Goal: Communication & Community: Answer question/provide support

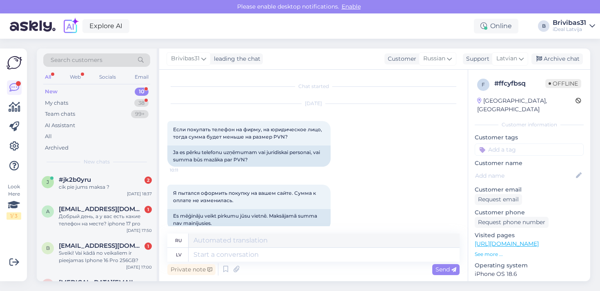
scroll to position [1660, 0]
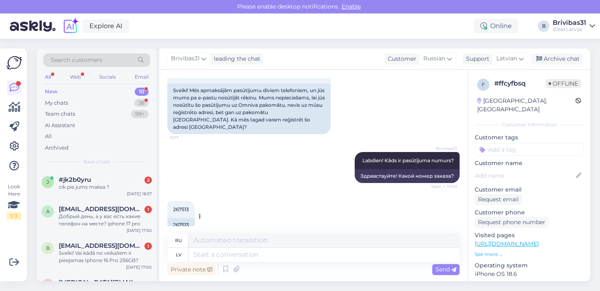
click at [191, 218] on div "267513" at bounding box center [180, 225] width 27 height 14
click at [186, 218] on div "267513" at bounding box center [180, 225] width 27 height 14
copy div "267513"
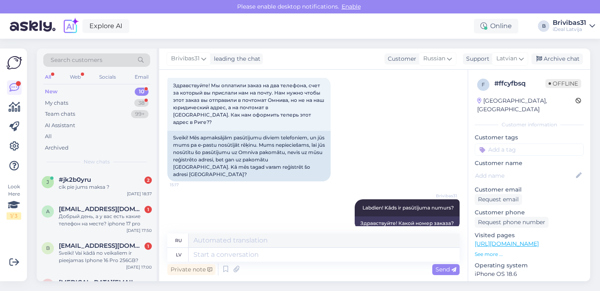
scroll to position [1613, 0]
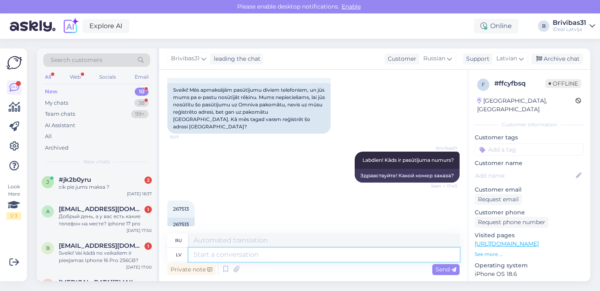
click at [237, 257] on textarea at bounding box center [323, 255] width 271 height 14
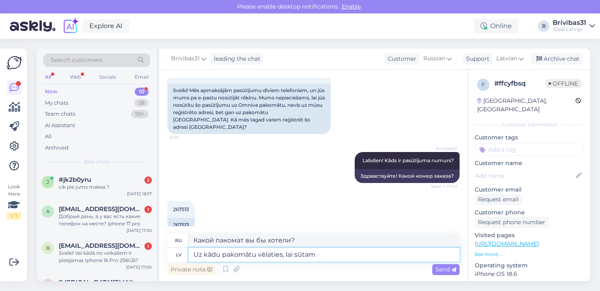
type textarea "Uz kādu pakomātu vēlaties, lai sūtam?"
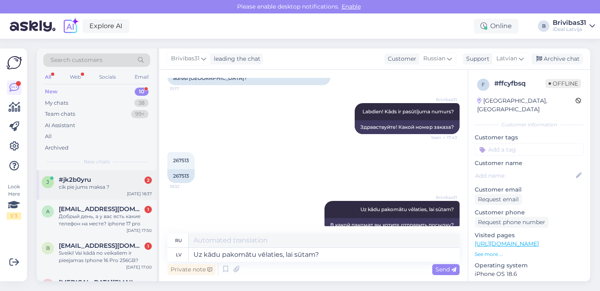
click at [128, 194] on div "[DATE] 18:37" at bounding box center [139, 194] width 25 height 6
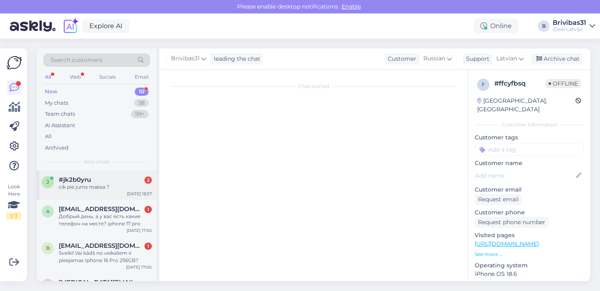
scroll to position [0, 0]
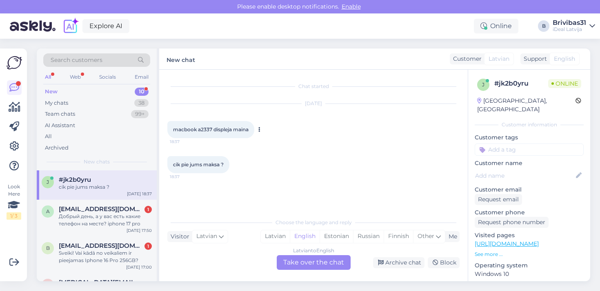
click at [201, 127] on span "macbook a2337 displeja maina" at bounding box center [210, 129] width 75 height 6
copy span "a2337"
click at [285, 240] on div "Latvian" at bounding box center [275, 236] width 29 height 12
click at [291, 261] on div "Latvian to Latvian Take over the chat" at bounding box center [314, 262] width 74 height 15
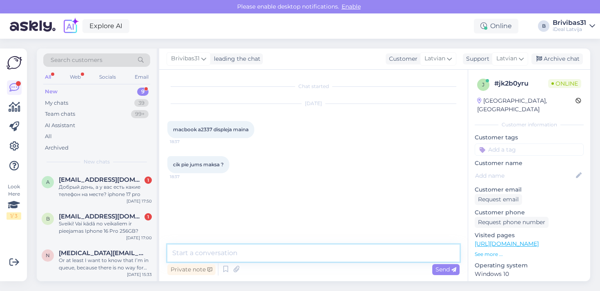
click at [286, 259] on textarea at bounding box center [313, 253] width 292 height 17
type textarea "Labdien! Šim datoram displeja maiņa maksā 526,- EUR."
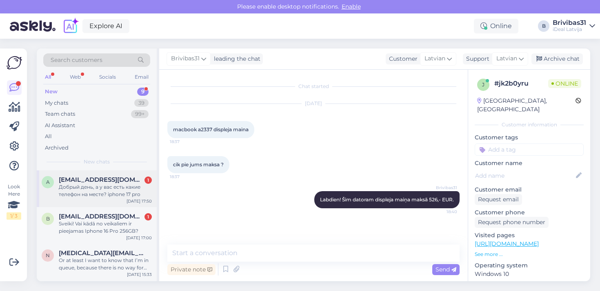
click at [128, 190] on div "Добрый день, а у вас есть какие телефон на месте? iphone 17 pro" at bounding box center [105, 191] width 93 height 15
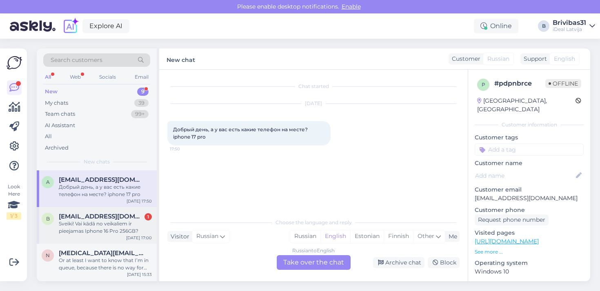
click at [153, 218] on div "b [EMAIL_ADDRESS][DOMAIN_NAME] 1 Sveiki! Vai kādā no veikaliem ir pieejamas Iph…" at bounding box center [97, 225] width 120 height 37
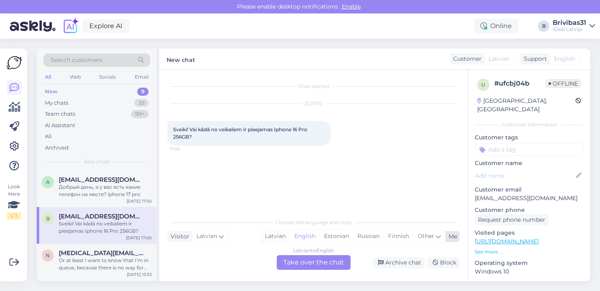
click at [272, 237] on div "Latvian" at bounding box center [275, 236] width 29 height 12
click at [299, 261] on div "Latvian to Latvian Take over the chat" at bounding box center [314, 262] width 74 height 15
click at [287, 252] on div "Choose the language and reply Visitor Latvian Me Latvian English Estonian Russi…" at bounding box center [313, 242] width 292 height 56
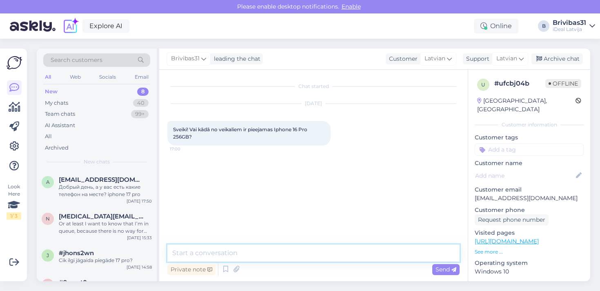
click at [288, 250] on textarea at bounding box center [313, 253] width 292 height 17
type textarea "Labdien! Diemžēl, vairs nē."
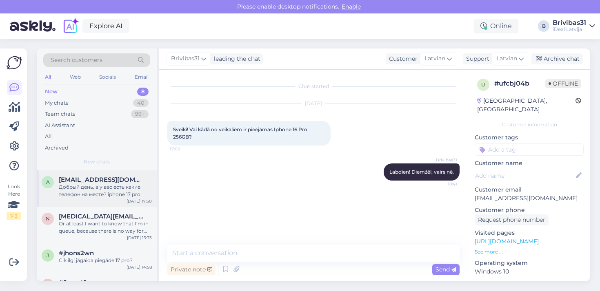
click at [95, 177] on span "[EMAIL_ADDRESS][DOMAIN_NAME]" at bounding box center [101, 179] width 85 height 7
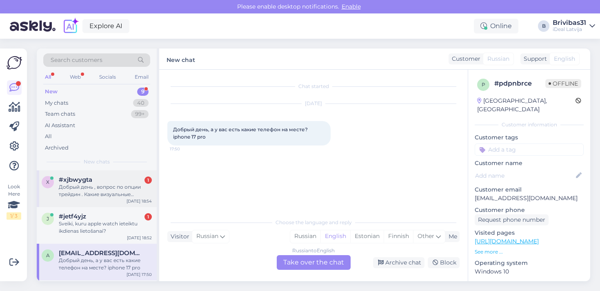
click at [86, 178] on span "#xjbwygta" at bounding box center [75, 179] width 33 height 7
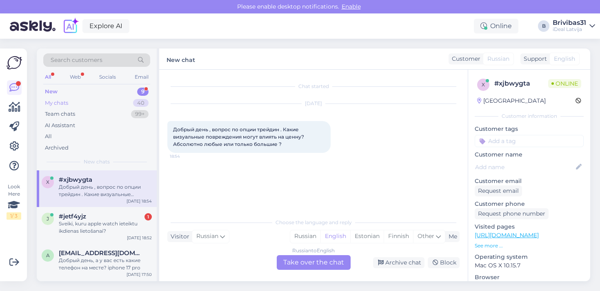
click at [105, 102] on div "My chats 40" at bounding box center [96, 102] width 107 height 11
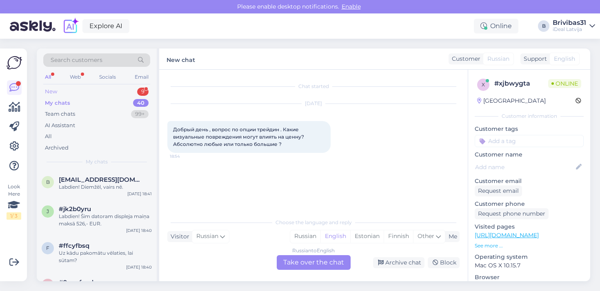
click at [106, 93] on div "New 9" at bounding box center [96, 91] width 107 height 11
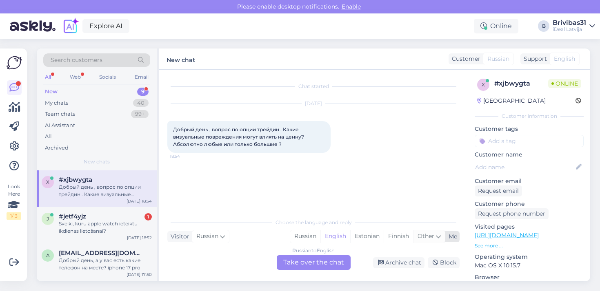
click at [429, 239] on span "Other" at bounding box center [425, 235] width 17 height 7
type input "latv"
click at [397, 223] on ul "Latvian" at bounding box center [375, 216] width 90 height 20
click at [383, 222] on ul "Latvian" at bounding box center [375, 216] width 90 height 20
click at [379, 216] on link "Latvian" at bounding box center [375, 215] width 90 height 13
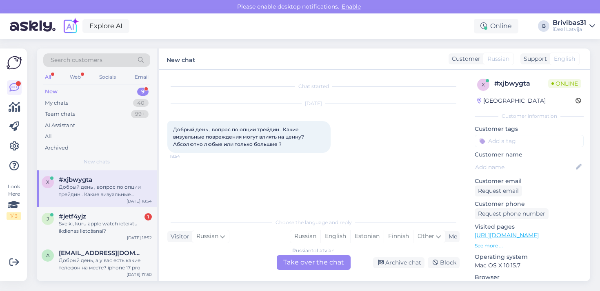
click at [330, 263] on div "Russian to Latvian Take over the chat" at bounding box center [314, 262] width 74 height 15
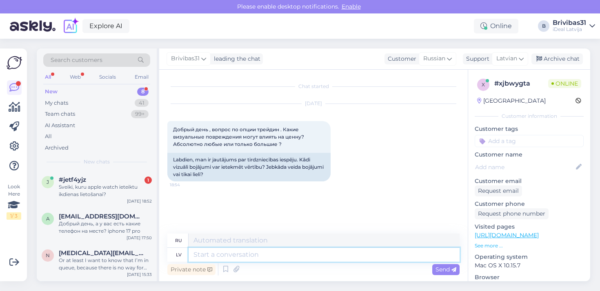
click at [313, 258] on textarea at bounding box center [323, 255] width 271 height 14
type textarea "Labdien!"
type textarea "Привет!"
type textarea "Labdien! šei"
type textarea "Привет! Здесь"
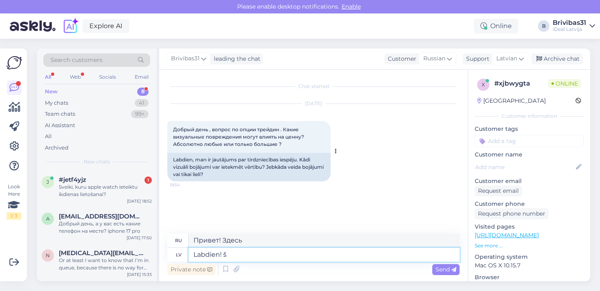
type textarea "Labdien!"
type textarea "Привет!"
type textarea "Labdien! Šeit"
type textarea "Привет! Здесь."
type textarea "Labdien! Šeit var ap"
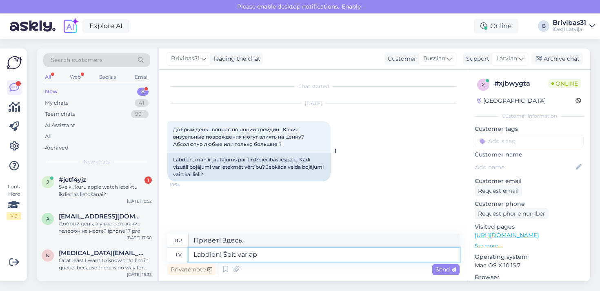
type textarea "Привет! Здесь вы можете"
type textarea "Labdien! Šeit var apskatīt"
type textarea "Привет! Посмотреть можно здесь."
type textarea "Labdien! Šeit var apskatīt aptuveno a"
type textarea "Привет! Приблизительную стоимость можно посмотреть здесь."
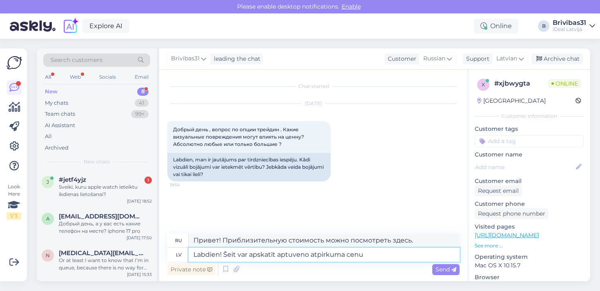
type textarea "Labdien! Šeit var apskatīt aptuveno atpirkuma cenu"
type textarea "Здравствуйте! Оценочную стоимость выкупа можно посмотреть здесь."
paste textarea "[URL][DOMAIN_NAME]"
type textarea "Labdien! Šeit var apskatīt aptuveno atpirkuma cenu [URL][DOMAIN_NAME]"
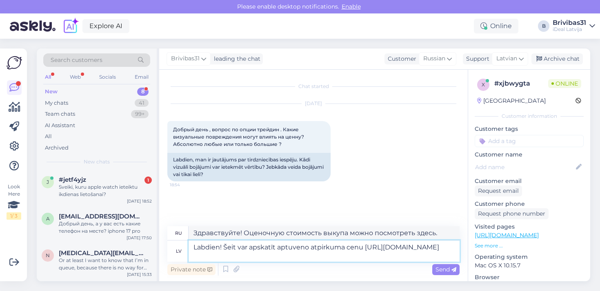
type textarea "Здравствуйте! Примерную цену выкупа можно посмотреть здесь."
type textarea "Labdien! Šeit var apskatīt aptuveno atpirkuma cenu [URL][DOMAIN_NAME]."
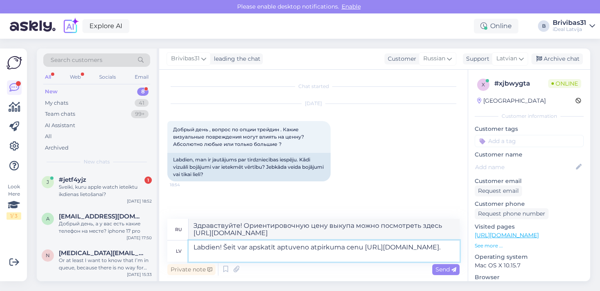
type textarea "Здравствуйте! Ориентировочную цену выкупа можно посмотреть здесь [URL][DOMAIN_N…"
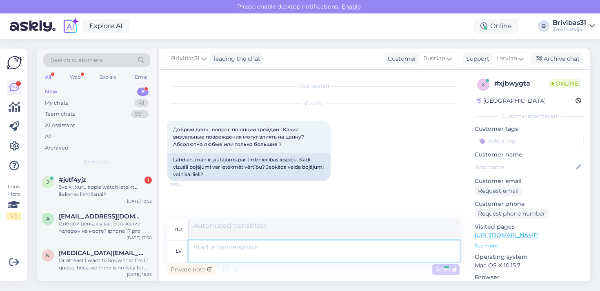
scroll to position [35, 0]
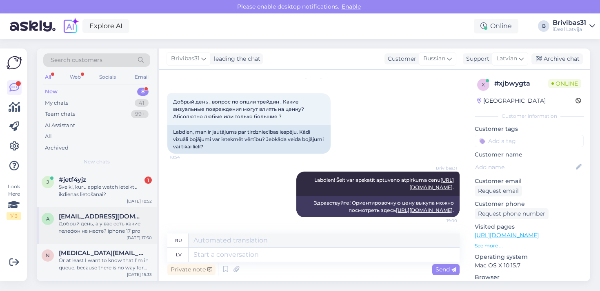
click at [86, 220] on div "Добрый день, а у вас есть какие телефон на месте? iphone 17 pro" at bounding box center [105, 227] width 93 height 15
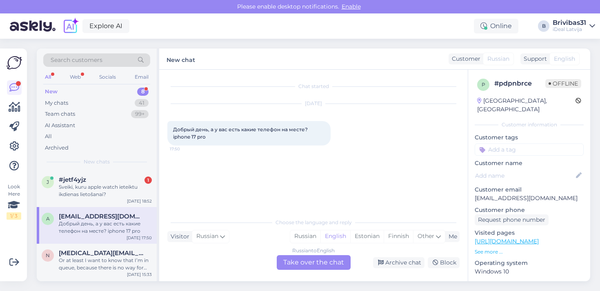
scroll to position [86, 0]
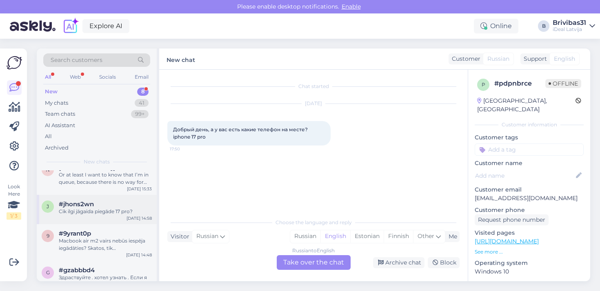
click at [89, 223] on div "j #jhons2wn Cik ilgi jāgaida piegāde 17 pro? [DATE] 14:58" at bounding box center [97, 209] width 120 height 29
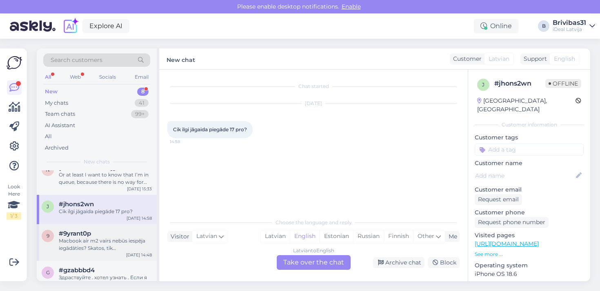
click at [92, 235] on div "#9yrant0p" at bounding box center [105, 233] width 93 height 7
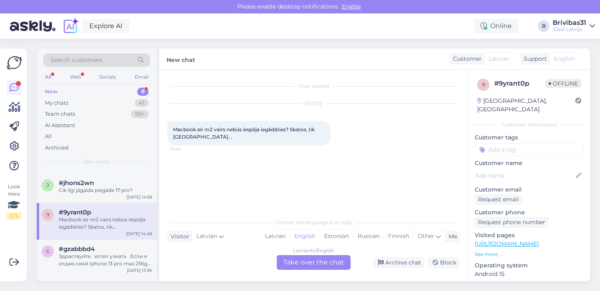
scroll to position [114, 0]
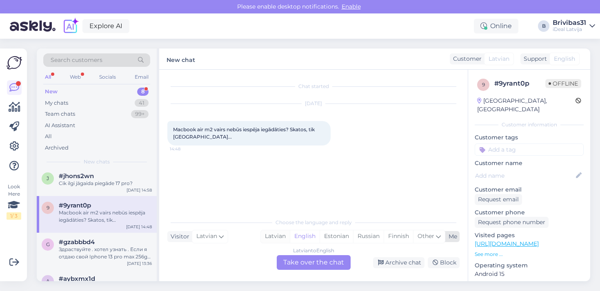
click at [271, 236] on div "Latvian" at bounding box center [275, 236] width 29 height 12
click at [282, 257] on div "Latvian to Latvian Take over the chat" at bounding box center [314, 262] width 74 height 15
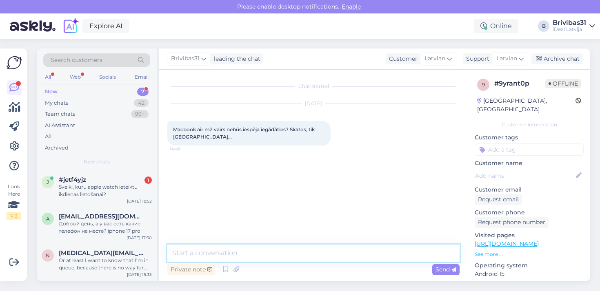
click at [283, 255] on textarea at bounding box center [313, 253] width 292 height 17
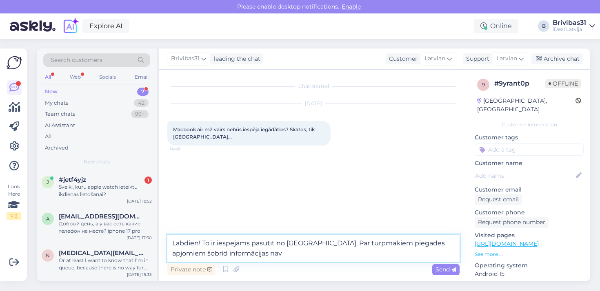
type textarea "Labdien! To ir iespējams pasūtīt no [GEOGRAPHIC_DATA]. Par turpmākiem piegādes …"
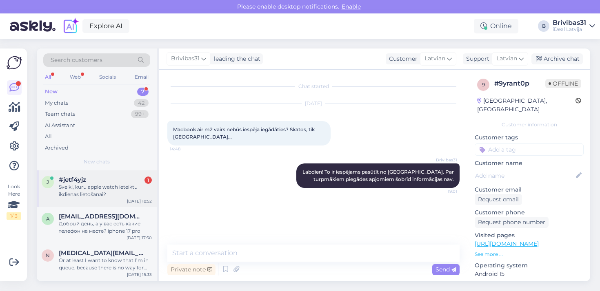
click at [107, 200] on div "j #jetf4yjz 1 Sveiki, kuru apple watch ieteiktu ikdienas lietošanai? [DATE] 18:…" at bounding box center [97, 188] width 120 height 37
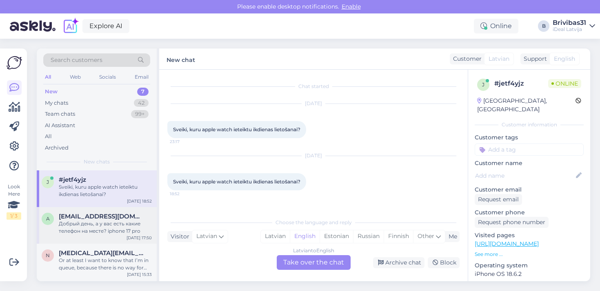
click at [111, 213] on div "[EMAIL_ADDRESS][DOMAIN_NAME]" at bounding box center [105, 216] width 93 height 7
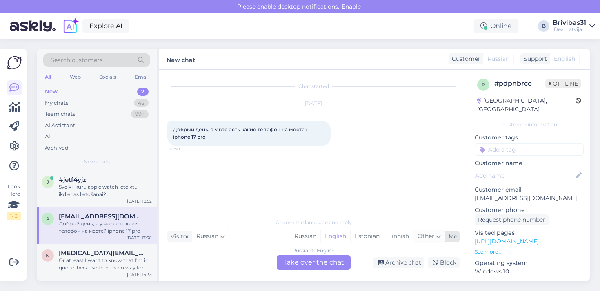
click at [420, 232] on div "Other" at bounding box center [429, 236] width 32 height 12
type input "latv"
click at [383, 210] on link "Latvian" at bounding box center [375, 215] width 90 height 13
click at [322, 286] on div "Search customers All Web Socials Email New 7 My chats 42 Team chats 99+ AI Assi…" at bounding box center [316, 165] width 568 height 252
click at [327, 257] on div "Russian to Latvian Take over the chat" at bounding box center [314, 262] width 74 height 15
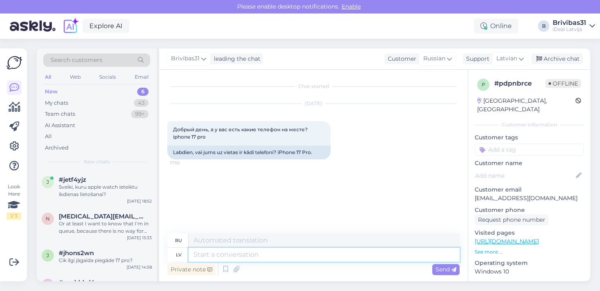
click at [256, 259] on textarea at bounding box center [323, 255] width 271 height 14
drag, startPoint x: 256, startPoint y: 259, endPoint x: 241, endPoint y: 253, distance: 15.9
click at [241, 253] on textarea at bounding box center [323, 255] width 271 height 14
type textarea ":"
type textarea "Labdien!"
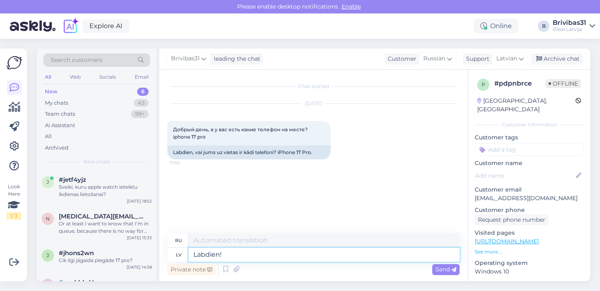
type textarea "Привет!"
type textarea "Labdien! Šobrīd uz"
type textarea "Привет! Прямо сейчас."
type textarea "Labdien! Šobrīd uz š"
type textarea "Привет! Сейчас на"
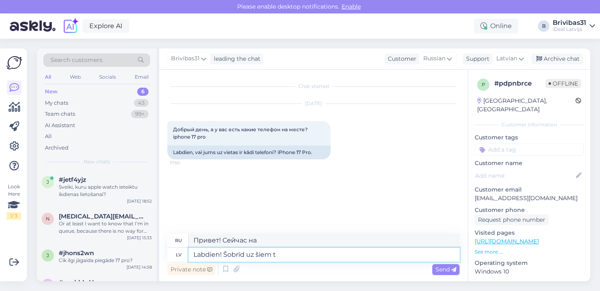
type textarea "Labdien! Šobrīd uz šiem tl"
type textarea "Привет! Сейчас на этих"
type textarea "Labdien! Šobrīd uz šiem telefoniem in"
type textarea "Здравствуйте! Сейчас на этих телефонах"
type textarea "Labdien! Šobrīd uz šiem telefoniem ir"
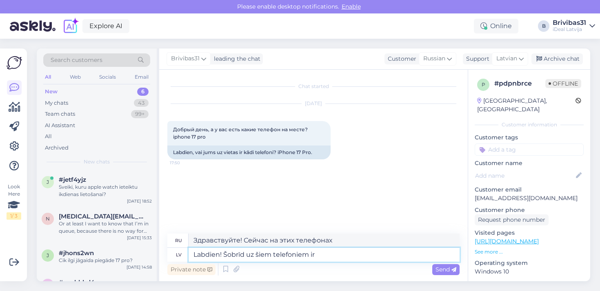
type textarea "Здравствуйте! В настоящее время эти телефоны имеют"
type textarea "Labdien! Šobrīd uz šiem telefoni"
type textarea "Здравствуйте! Сейчас на этих телефонах"
type textarea "Labdien! Šobrīd uz šie"
type textarea "Привет! Сейчас на этих"
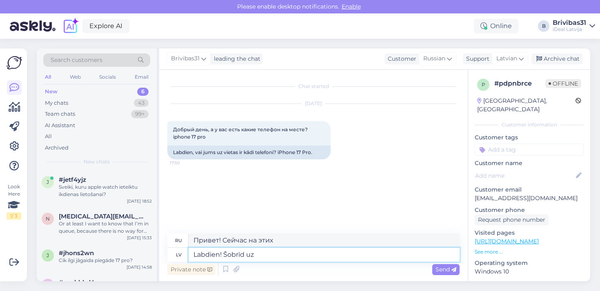
type textarea "Labdien! Šobrīd uz"
type textarea "Привет! Сейчас на"
type textarea "Labdien! Šobrīd uz šie t"
type textarea "Привет! Сейчас на этих"
type textarea "Labdien! Šobrīd uz šie telefoni"
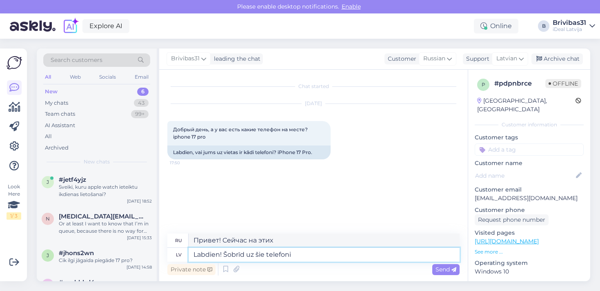
type textarea "Здравствуйте! Сейчас на этих телефонах"
type textarea "Labdien! Šobrīd uz šie telefoni tiek iz"
type textarea "Здравствуйте! Эти телефоны сейчас используются."
type textarea "Labdien! Šobrīd uz šie telefoni tiek izsniegti ri"
type textarea "Здравствуйте! В настоящее время эти телефоны выдаются"
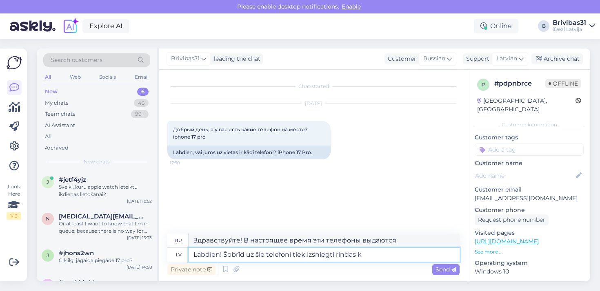
type textarea "Labdien! Šobrīd uz šie telefoni tiek izsniegti rindas kā"
type textarea "Здравствуйте! В настоящее время номера выдаются на эти телефоны."
type textarea "Labdien! Šobrīd uz šie telefoni tiek izsniegti rindas kārtībā, ja ir"
type textarea "Здравствуйте! В настоящее время эти телефоны выдаются в порядке живой очереди."
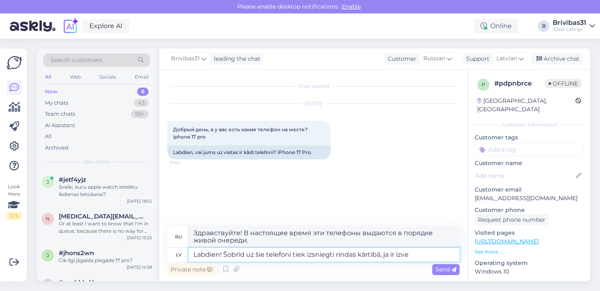
type textarea "Labdien! Šobrīd uz šie telefoni tiek izsniegti rindas kārtībā, ja ir izvei"
type textarea "Здравствуйте! В настоящее время эти телефоны выдаются в порядке живой очереди, …"
type textarea "Labdien! Šobrīd uz šie telefoni tiek izsniegti rindas kārtībā, ja ir izveidots …"
type textarea "Здравствуйте! В настоящее время эти телефоны выдаются в порядке живой очереди п…"
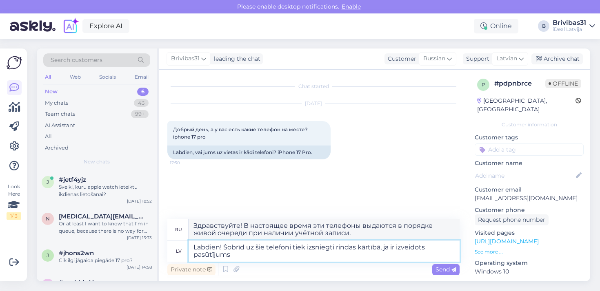
type textarea "Labdien! Šobrīd uz šie telefoni tiek izsniegti rindas kārtībā, ja ir izveidots …"
type textarea "Здравствуйте! В настоящее время эти телефоны выдаются в порядке живой очереди, …"
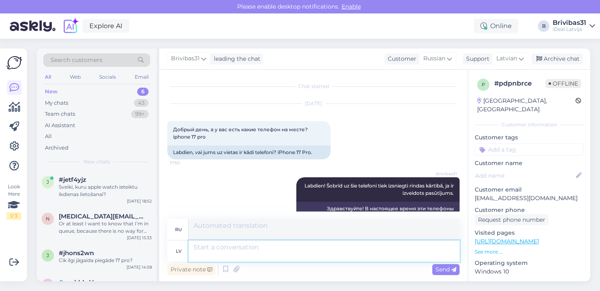
scroll to position [13, 0]
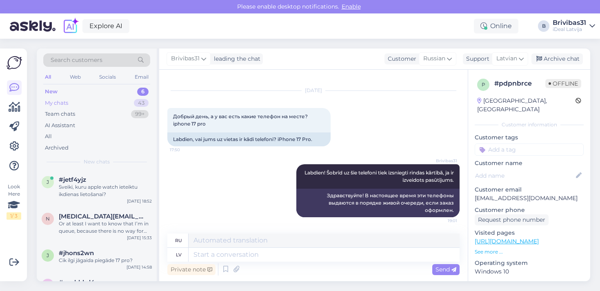
click at [108, 104] on div "My chats 43" at bounding box center [96, 102] width 107 height 11
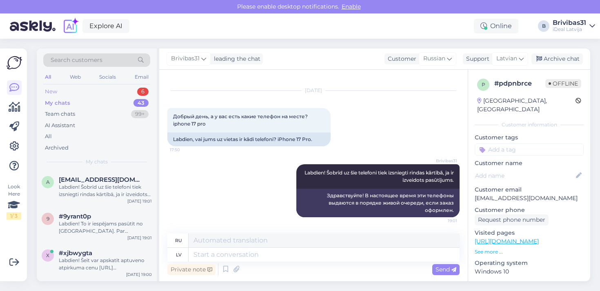
click at [102, 91] on div "New 6" at bounding box center [96, 91] width 107 height 11
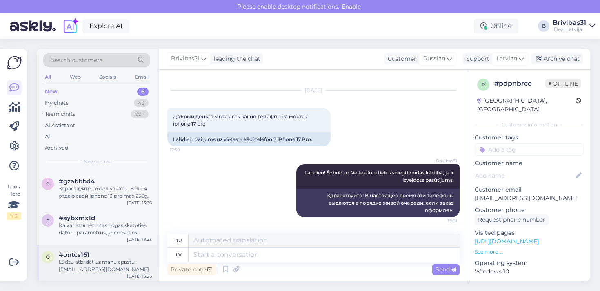
scroll to position [101, 0]
click at [87, 255] on span "#ontcs161" at bounding box center [74, 255] width 31 height 7
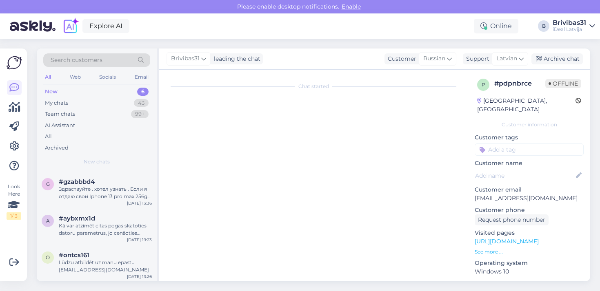
scroll to position [0, 0]
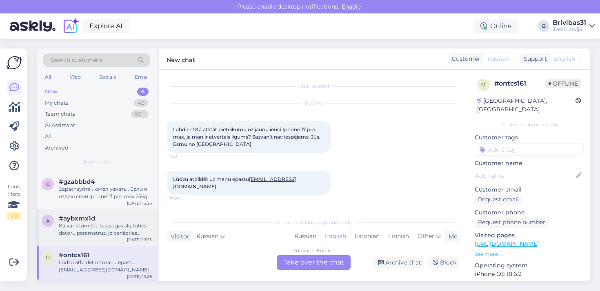
click at [117, 230] on div "Kā var atzīmēt citas pogas skatoties datoru parametrus, jo cenšoties nomainot G…" at bounding box center [105, 229] width 93 height 15
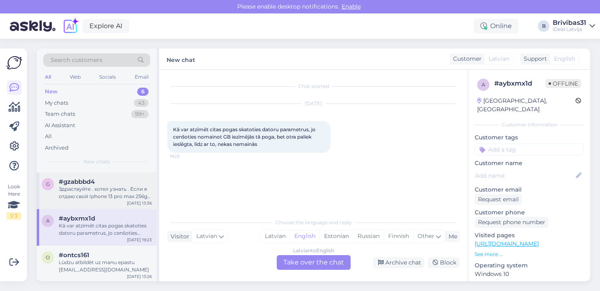
click at [98, 200] on div "g #gzabbbd4 Здраствуйте . хотел узнать . Если я отдаю свой Iphone 13 pro max 25…" at bounding box center [97, 191] width 120 height 37
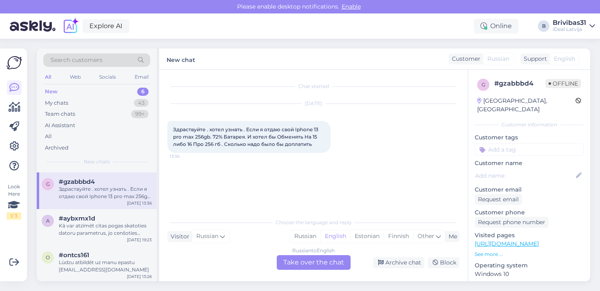
click at [89, 199] on div "Здраствуйте . хотел узнать . Если я отдаю свой Iphone 13 pro max 256gb. 72% Бат…" at bounding box center [105, 193] width 93 height 15
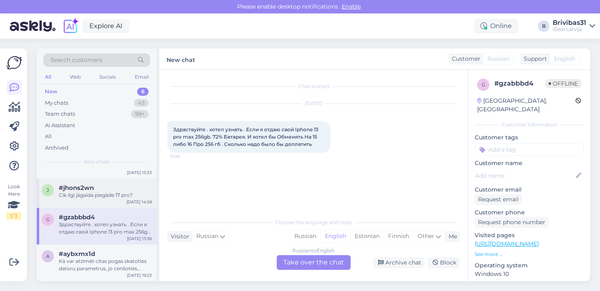
scroll to position [66, 0]
click at [90, 197] on div "Cik ilgi jāgaida piegāde 17 pro?" at bounding box center [105, 194] width 93 height 7
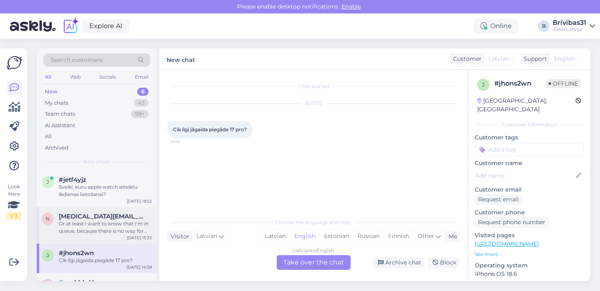
scroll to position [0, 0]
click at [89, 227] on div "Or at least I want to know that I’m in queue, because there is no way for me to…" at bounding box center [105, 227] width 93 height 15
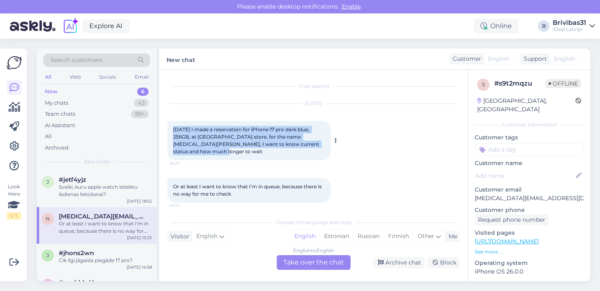
drag, startPoint x: 168, startPoint y: 128, endPoint x: 323, endPoint y: 149, distance: 156.5
click at [323, 149] on div "[DATE] I made a reservation for iPhone 17 pro dark blue, 256GB, at [GEOGRAPHIC_…" at bounding box center [248, 140] width 163 height 39
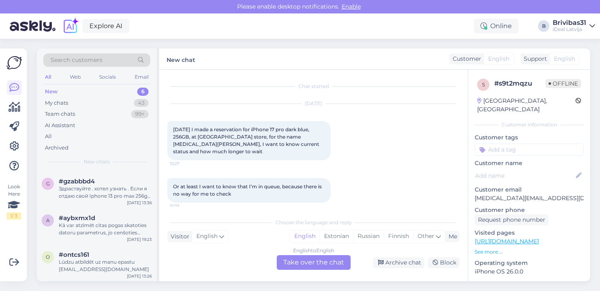
scroll to position [101, 0]
click at [76, 253] on span "#ontcs161" at bounding box center [74, 255] width 31 height 7
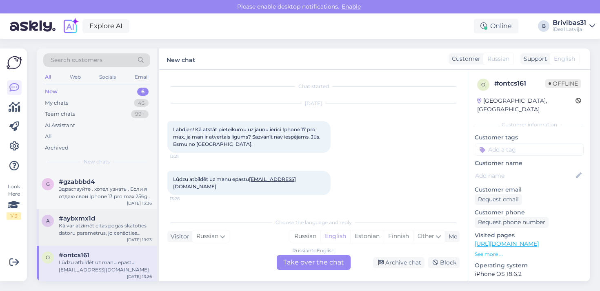
click at [95, 240] on div "a #aybxmx1d Kā var atzīmēt citas pogas skatoties datoru parametrus, jo cenšotie…" at bounding box center [97, 227] width 120 height 37
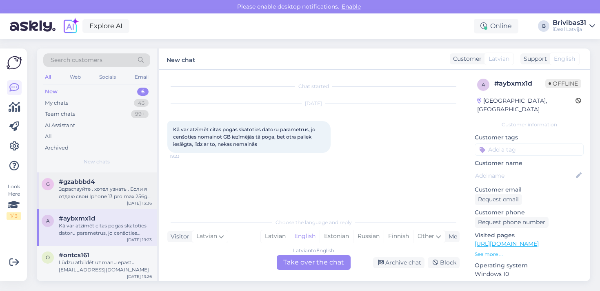
click at [93, 192] on div "Здраствуйте . хотел узнать . Если я отдаю свой Iphone 13 pro max 256gb. 72% Бат…" at bounding box center [105, 193] width 93 height 15
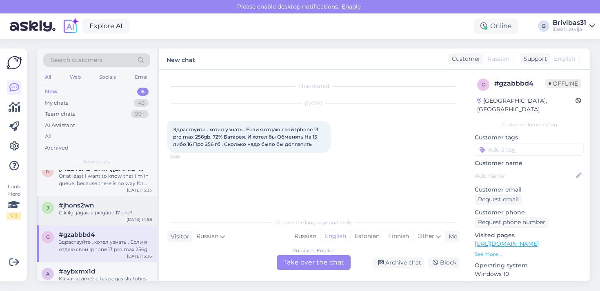
click at [106, 203] on div "#jhons2wn" at bounding box center [105, 205] width 93 height 7
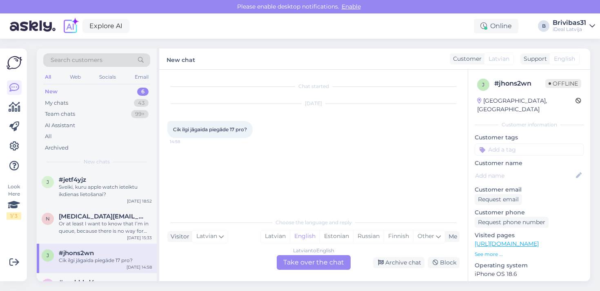
scroll to position [0, 0]
click at [77, 104] on div "My chats 43" at bounding box center [96, 102] width 107 height 11
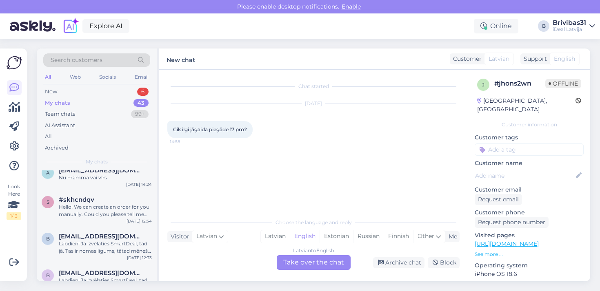
scroll to position [511, 0]
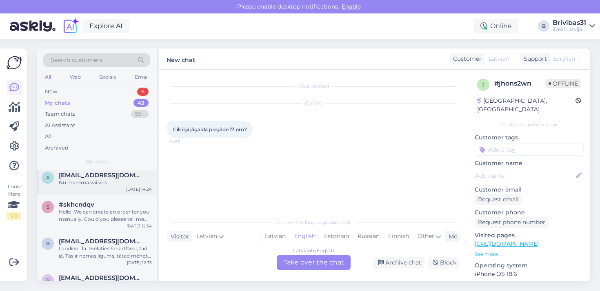
click at [97, 182] on div "Nu mamma vai vīrs" at bounding box center [105, 182] width 93 height 7
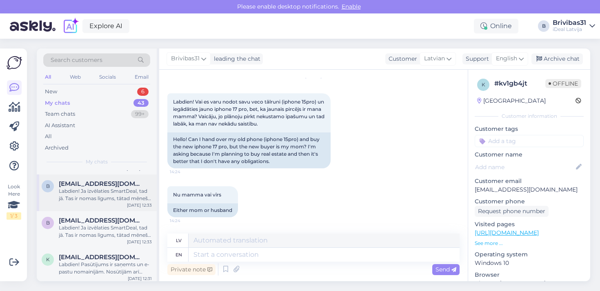
scroll to position [581, 0]
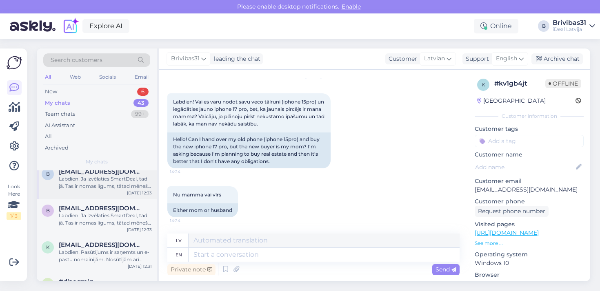
click at [97, 231] on div "b [EMAIL_ADDRESS][DOMAIN_NAME] Labdien! Ja izvēlaties SmartDeal, tad jā. Tas ir…" at bounding box center [97, 217] width 120 height 37
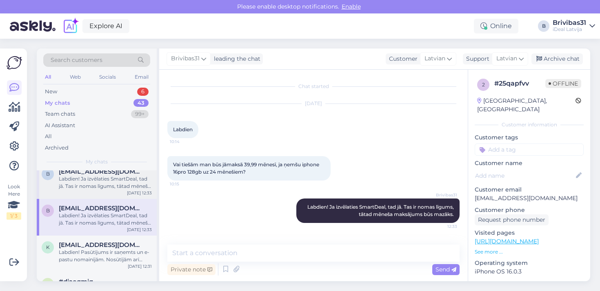
scroll to position [602, 0]
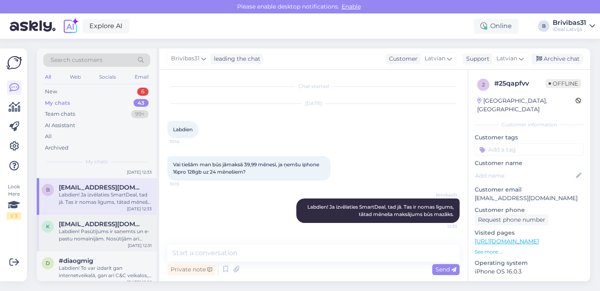
click at [111, 244] on div "k [EMAIL_ADDRESS][DOMAIN_NAME] Labdien! Pasūtījums ir saņemts un e-pastu nomain…" at bounding box center [97, 233] width 120 height 37
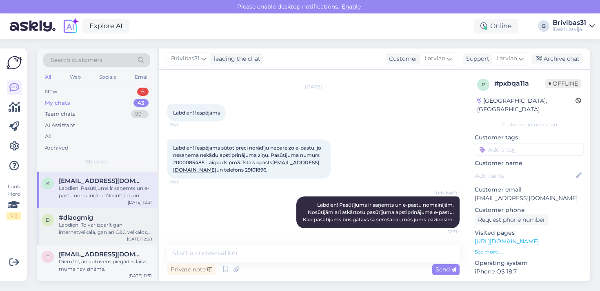
scroll to position [662, 0]
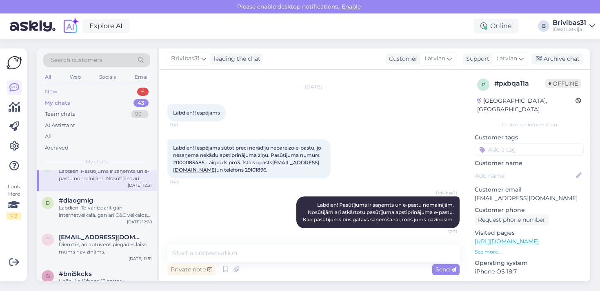
click at [77, 93] on div "New 6" at bounding box center [96, 91] width 107 height 11
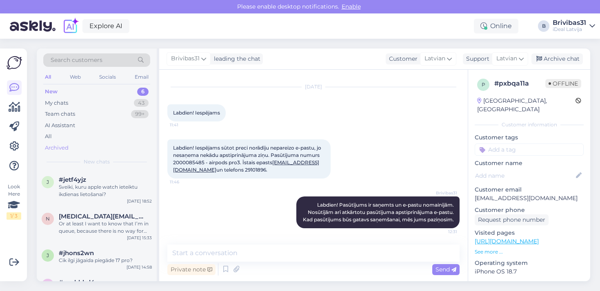
click at [115, 234] on div "n [MEDICAL_DATA][EMAIL_ADDRESS][DOMAIN_NAME] Or at least I want to know that I’…" at bounding box center [97, 225] width 120 height 37
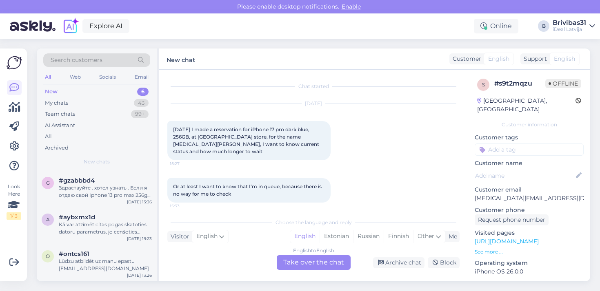
scroll to position [101, 0]
click at [288, 136] on span "[DATE] I made a reservation for iPhone 17 pro dark blue, 256GB, at [GEOGRAPHIC_…" at bounding box center [246, 140] width 147 height 28
drag, startPoint x: 288, startPoint y: 136, endPoint x: 312, endPoint y: 137, distance: 24.5
click at [312, 137] on span "[DATE] I made a reservation for iPhone 17 pro dark blue, 256GB, at [GEOGRAPHIC_…" at bounding box center [246, 140] width 147 height 28
copy span "[MEDICAL_DATA][PERSON_NAME]"
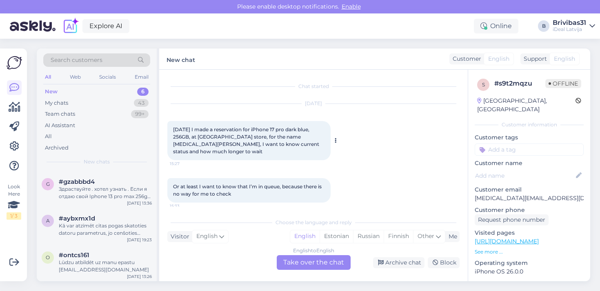
click at [226, 122] on div "[DATE] I made a reservation for iPhone 17 pro dark blue, 256GB, at [GEOGRAPHIC_…" at bounding box center [248, 140] width 163 height 39
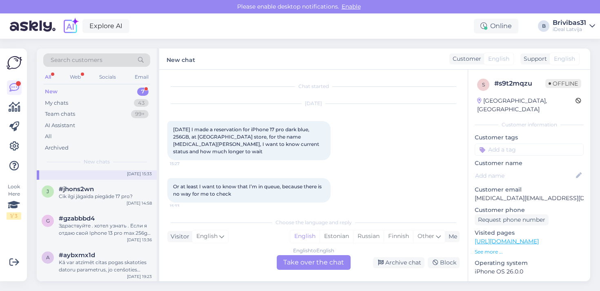
scroll to position [0, 0]
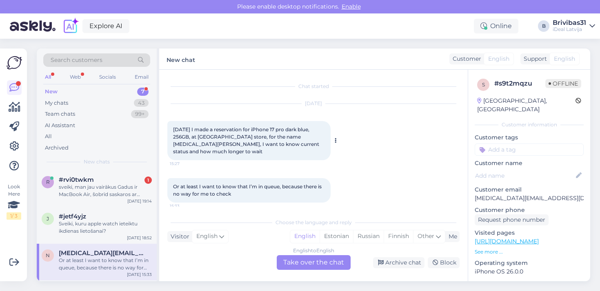
click at [277, 128] on span "[DATE] I made a reservation for iPhone 17 pro dark blue, 256GB, at [GEOGRAPHIC_…" at bounding box center [246, 140] width 147 height 28
click at [282, 129] on span "[DATE] I made a reservation for iPhone 17 pro dark blue, 256GB, at [GEOGRAPHIC_…" at bounding box center [246, 140] width 147 height 28
click at [282, 128] on span "[DATE] I made a reservation for iPhone 17 pro dark blue, 256GB, at [GEOGRAPHIC_…" at bounding box center [246, 140] width 147 height 28
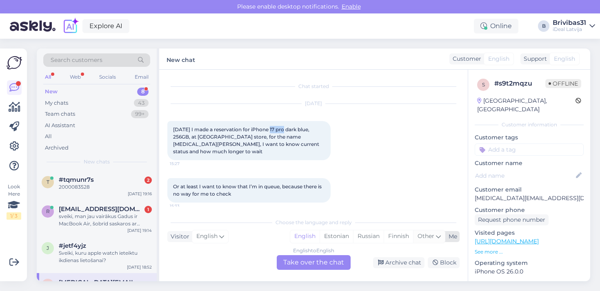
click at [431, 242] on div "Other" at bounding box center [429, 236] width 32 height 12
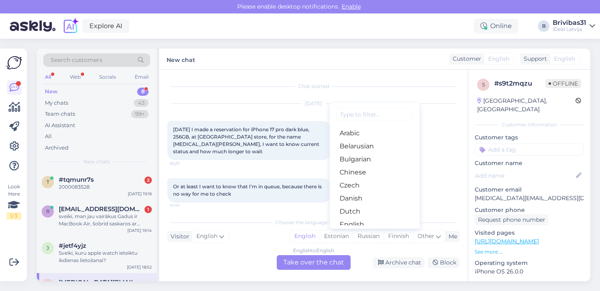
click at [287, 254] on div "Choose the language and reply Visitor English Me English Estonian Russian Finni…" at bounding box center [313, 242] width 292 height 56
click at [295, 259] on div "English to English Take over the chat" at bounding box center [314, 262] width 74 height 15
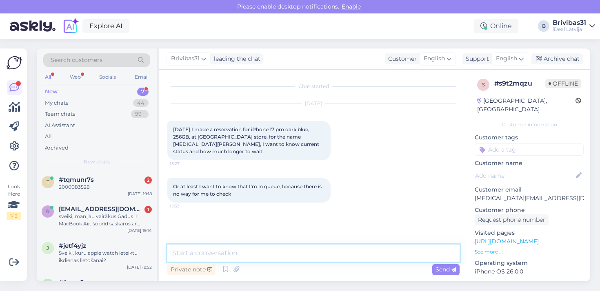
click at [304, 252] on textarea at bounding box center [313, 253] width 292 height 17
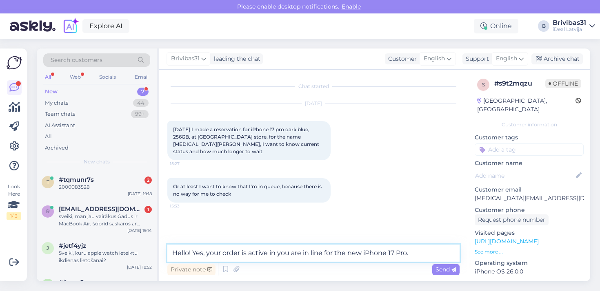
click at [279, 257] on textarea "Hello! Yes, your order is active in you are in line for the new iPhone 17 Pro." at bounding box center [313, 253] width 292 height 17
click at [425, 252] on textarea "Hello! Yes, your order is active and you are in line for the new iPhone 17 Pro." at bounding box center [313, 253] width 292 height 17
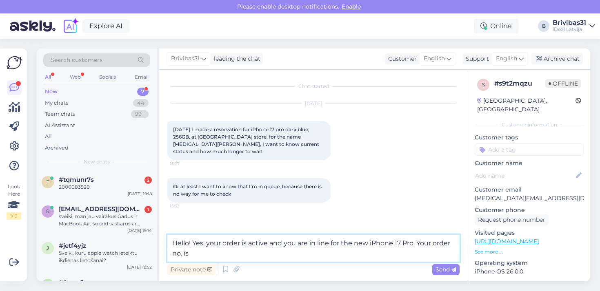
paste textarea "267101"
type textarea "Hello! Yes, your order is active and you are in line for the new iPhone 17 Pro.…"
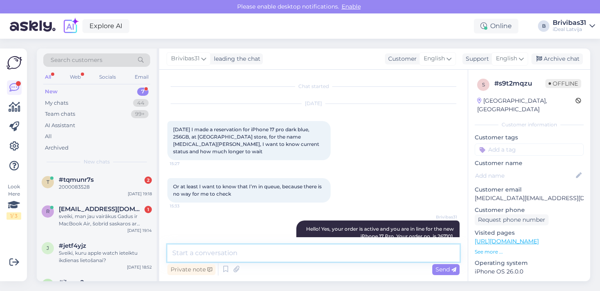
scroll to position [9, 0]
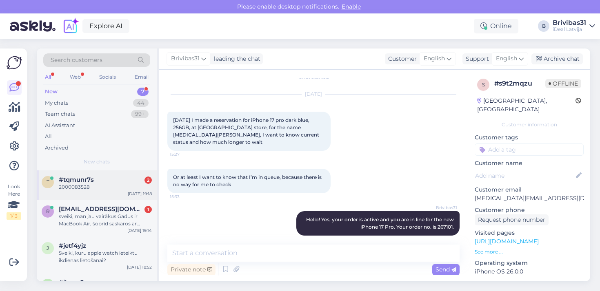
click at [106, 181] on div "#tqmunr7s 2" at bounding box center [105, 179] width 93 height 7
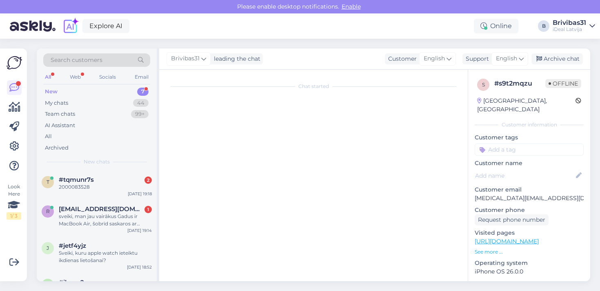
scroll to position [0, 0]
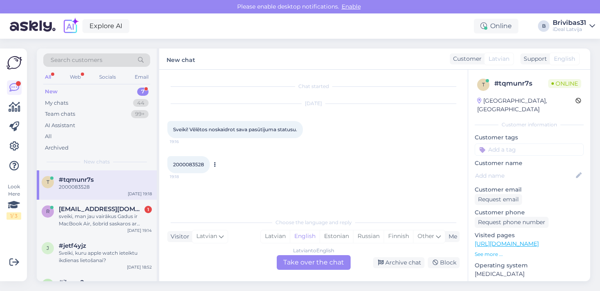
click at [196, 164] on span "2000083528" at bounding box center [188, 165] width 31 height 6
copy div "2000083528 19:18"
click at [77, 108] on div "My chats 44" at bounding box center [96, 102] width 107 height 11
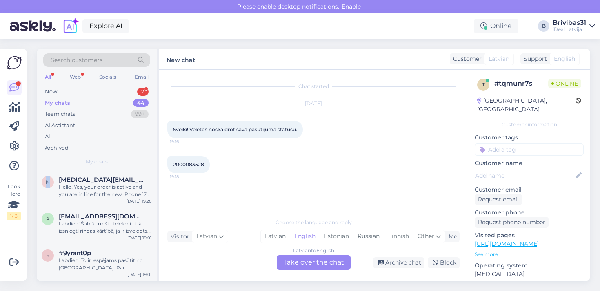
click at [77, 107] on div "My chats 44" at bounding box center [96, 102] width 107 height 11
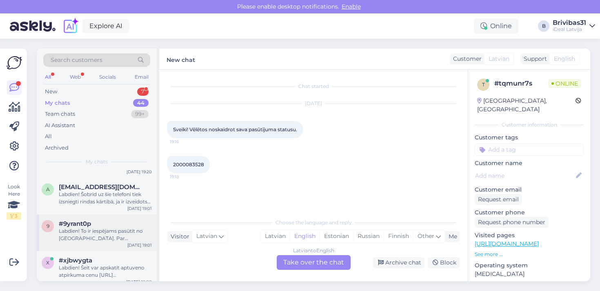
scroll to position [29, 0]
click at [88, 188] on span "[EMAIL_ADDRESS][DOMAIN_NAME]" at bounding box center [101, 187] width 85 height 7
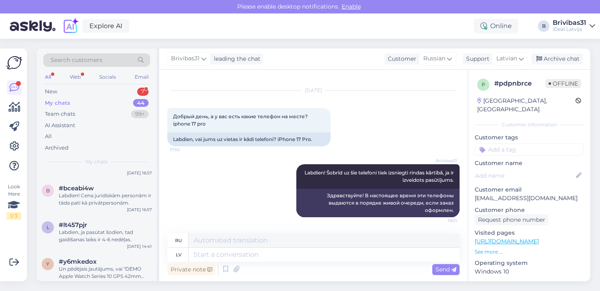
scroll to position [279, 0]
click at [133, 227] on div "Labdien, ja pasūtat šodien, tad gaidīšanas laiks ir 4-6 nedēļas." at bounding box center [105, 234] width 93 height 15
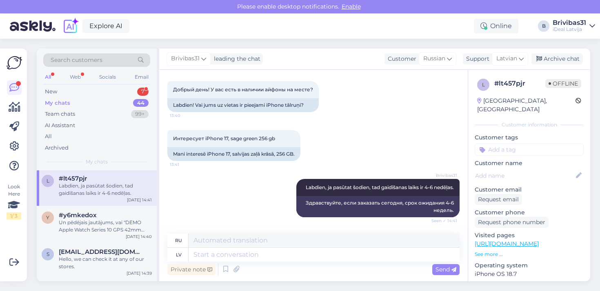
scroll to position [369, 0]
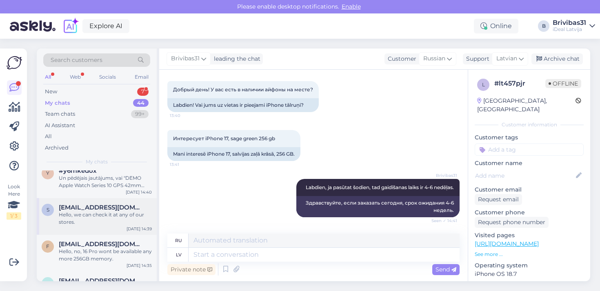
click at [133, 227] on div "[DATE] 14:39" at bounding box center [138, 229] width 25 height 6
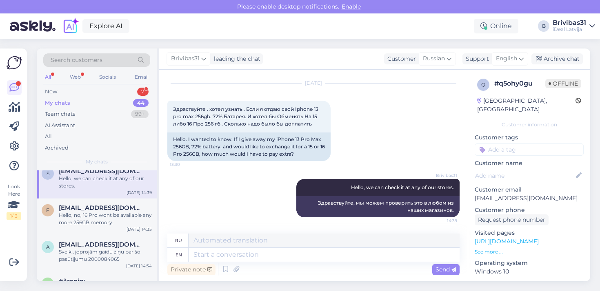
scroll to position [449, 0]
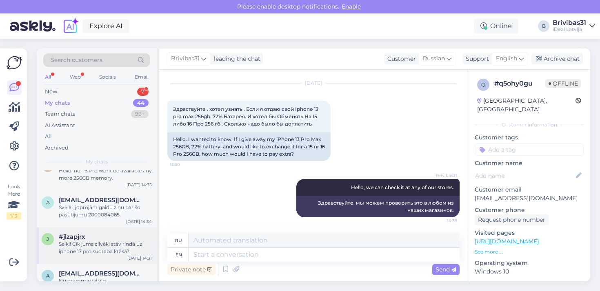
click at [133, 228] on div "j #jlzapjrx Seiki! Cik jums cilvēki stāv rindā uz iphone 17 pro sudraba krāsā? …" at bounding box center [97, 246] width 120 height 37
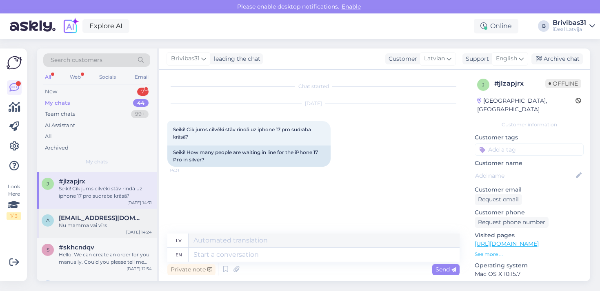
scroll to position [507, 0]
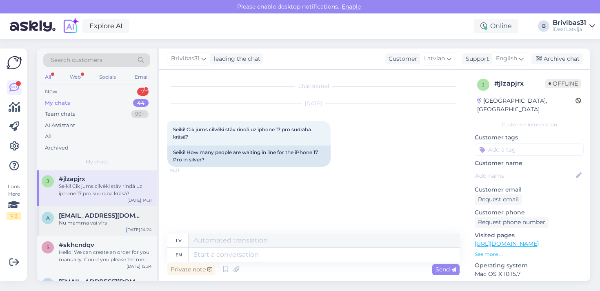
click at [133, 228] on div "a [EMAIL_ADDRESS][DOMAIN_NAME] Nu mamma vai vīrs [DATE] 14:24" at bounding box center [97, 220] width 120 height 29
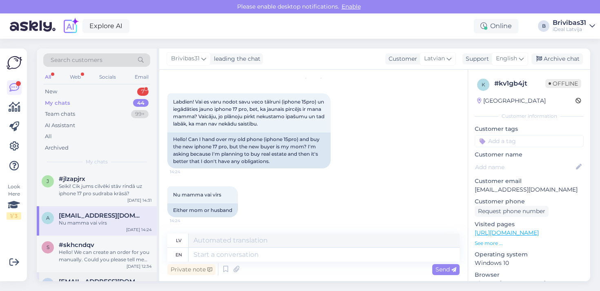
click at [109, 281] on span "[EMAIL_ADDRESS][DOMAIN_NAME]" at bounding box center [101, 281] width 85 height 7
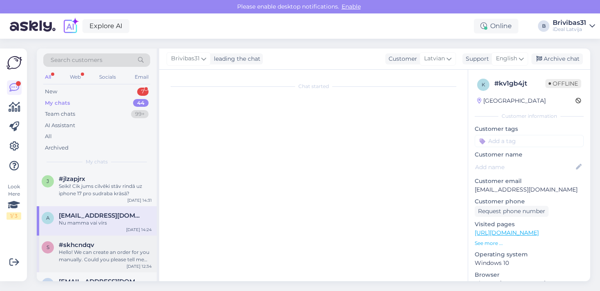
scroll to position [12, 0]
click at [118, 261] on div "Hello! We can create an order for you manually. Could you please tell me the co…" at bounding box center [105, 256] width 93 height 15
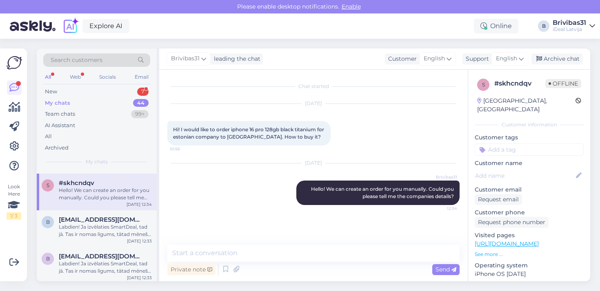
scroll to position [595, 0]
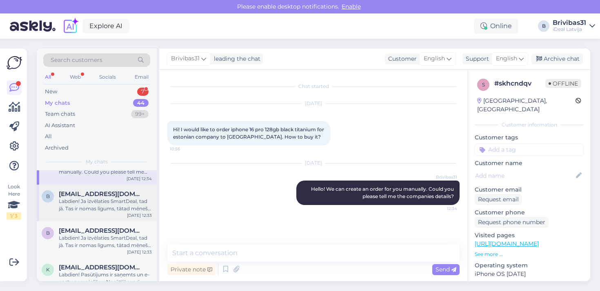
click at [120, 211] on div "b [EMAIL_ADDRESS][DOMAIN_NAME] Labdien! Ja izvēlaties SmartDeal, tad jā. Tas ir…" at bounding box center [97, 203] width 120 height 37
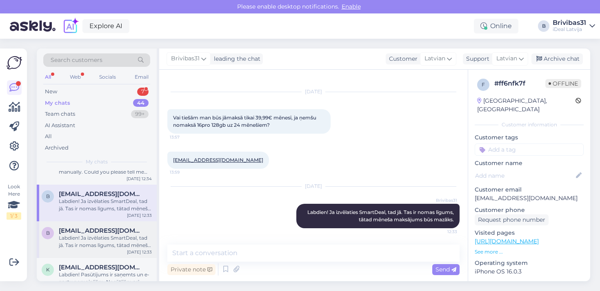
click at [120, 232] on div "[EMAIL_ADDRESS][DOMAIN_NAME]" at bounding box center [105, 230] width 93 height 7
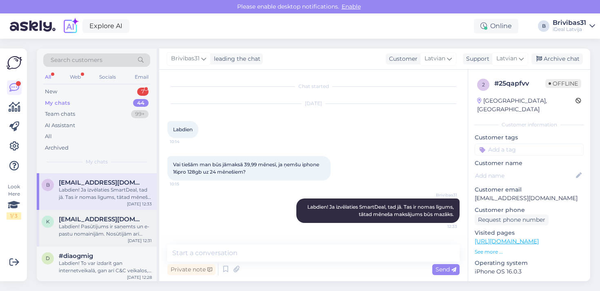
scroll to position [644, 0]
click at [120, 232] on div "Labdien! Pasūtījums ir saņemts un e-pastu nomainījām. Nosūtījām arī atkārtotu p…" at bounding box center [105, 230] width 93 height 15
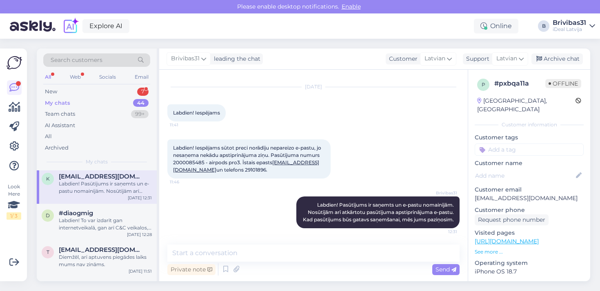
scroll to position [695, 0]
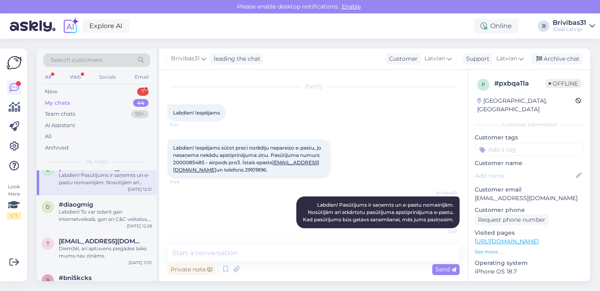
click at [120, 232] on div "t [EMAIL_ADDRESS][DOMAIN_NAME] Diemžēl, arī aptuvens piegādes laiks mums nav zi…" at bounding box center [97, 250] width 120 height 37
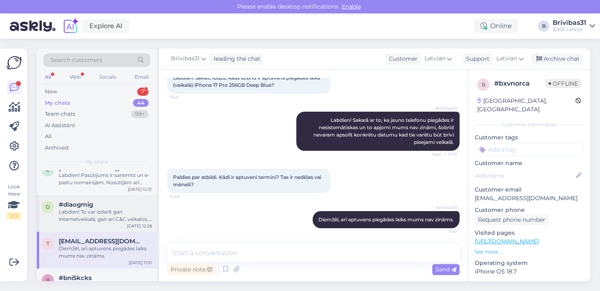
scroll to position [741, 0]
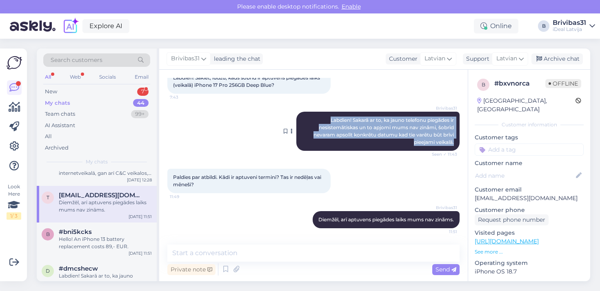
drag, startPoint x: 323, startPoint y: 115, endPoint x: 456, endPoint y: 143, distance: 136.2
click at [456, 143] on div "Brivibas31 Labdien! Sakarā ar to, ka jauno telefonu piegādes ir nesistemātiskas…" at bounding box center [377, 131] width 163 height 39
copy span "Labdien! Sakarā ar to, ka jauno telefonu piegādes ir nesistemātiskas un to apjo…"
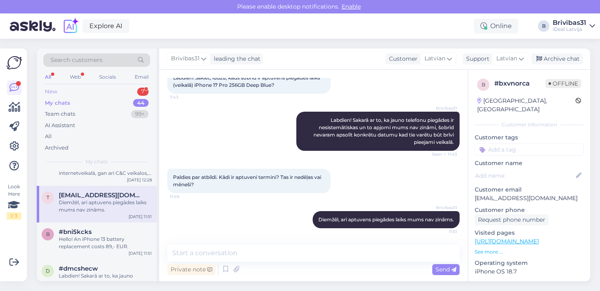
click at [57, 87] on div "New 7" at bounding box center [96, 91] width 107 height 11
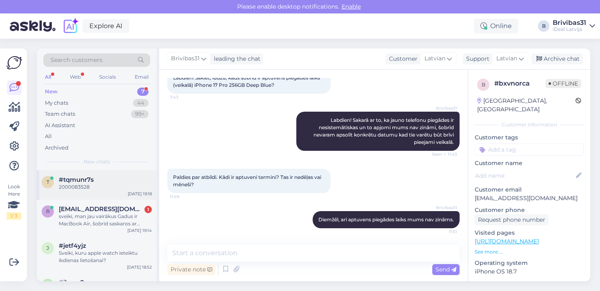
click at [125, 184] on div "2000083528" at bounding box center [105, 187] width 93 height 7
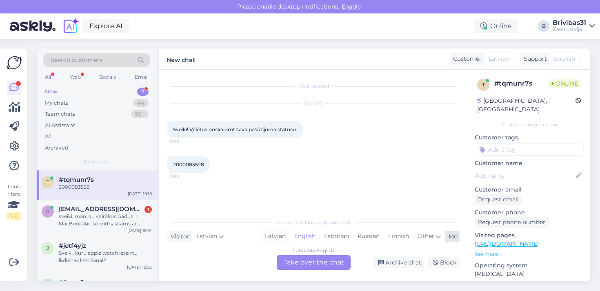
click at [275, 237] on div "Latvian" at bounding box center [275, 236] width 29 height 12
click at [287, 255] on div "Choose the language and reply Visitor Latvian Me Latvian English Estonian Russi…" at bounding box center [313, 242] width 292 height 56
click at [294, 255] on div "Latvian to Latvian Take over the chat" at bounding box center [314, 262] width 74 height 15
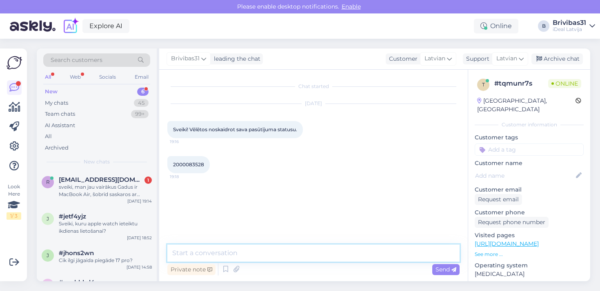
click at [292, 254] on textarea at bounding box center [313, 253] width 292 height 17
paste textarea "Labdien! Sakarā ar to, ka jauno telefonu piegādes ir nesistemātiskas un to apjo…"
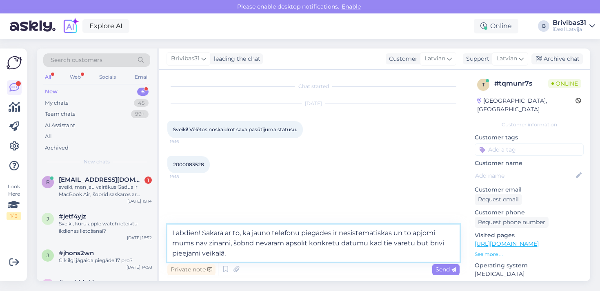
click at [204, 233] on textarea "Labdien! Sakarā ar to, ka jauno telefonu piegādes ir nesistemātiskas un to apjo…" at bounding box center [313, 243] width 292 height 37
click at [383, 254] on textarea "Labdien! Jūs esat rindā uz jauno iPhone 17 Pro, bet, sakarā ar to, ka jauno tel…" at bounding box center [313, 243] width 292 height 37
click at [205, 254] on textarea "Labdien! Jūs esat rindā uz jauno iPhone 17 Pro, bet, sakarā ar to, ka jauno tel…" at bounding box center [313, 243] width 292 height 37
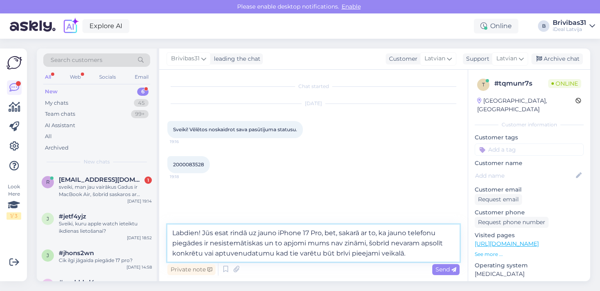
click at [205, 254] on textarea "Labdien! Jūs esat rindā uz jauno iPhone 17 Pro, bet, sakarā ar to, ka jauno tel…" at bounding box center [313, 243] width 292 height 37
click at [250, 254] on textarea "Labdien! Jūs esat rindā uz jauno iPhone 17 Pro, bet, sakarā ar to, ka jauno tel…" at bounding box center [313, 243] width 292 height 37
click at [205, 251] on textarea "Labdien! Jūs esat rindā uz jauno iPhone 17 Pro, bet, sakarā ar to, ka jauno tel…" at bounding box center [313, 243] width 292 height 37
click at [297, 254] on textarea "Labdien! Jūs esat rindā uz jauno iPhone 17 Pro, bet, sakarā ar to, ka jauno tel…" at bounding box center [313, 243] width 292 height 37
drag, startPoint x: 297, startPoint y: 254, endPoint x: 426, endPoint y: 257, distance: 129.4
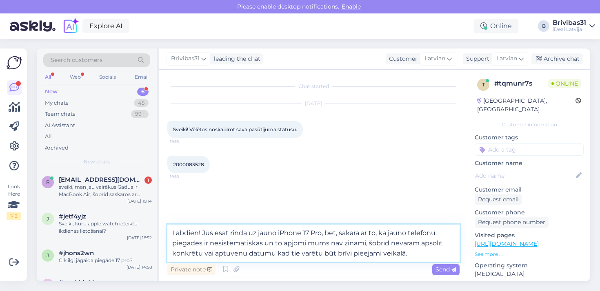
click at [426, 257] on textarea "Labdien! Jūs esat rindā uz jauno iPhone 17 Pro, bet, sakarā ar to, ka jauno tel…" at bounding box center [313, 243] width 292 height 37
type textarea "Labdien! Jūs esat rindā uz jauno iPhone 17 Pro, bet, sakarā ar to, ka jauno tel…"
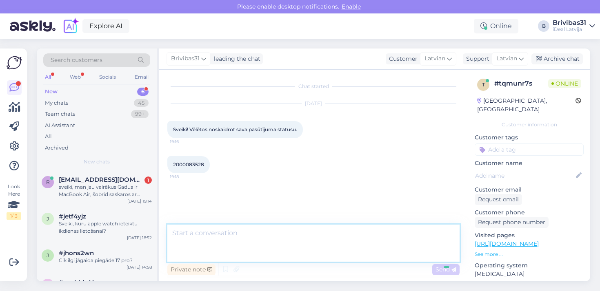
scroll to position [9, 0]
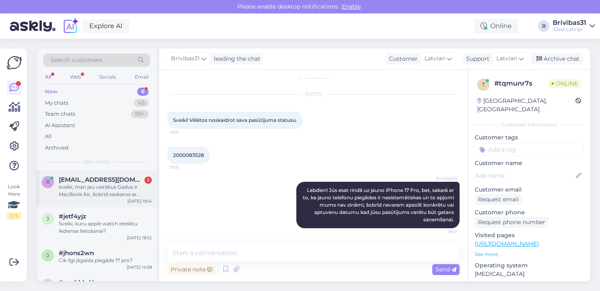
click at [133, 186] on div "sveiki, man jau vairākus Gadus ir MacBook Air, šobrīd saskaros ar problēmu, ka …" at bounding box center [105, 191] width 93 height 15
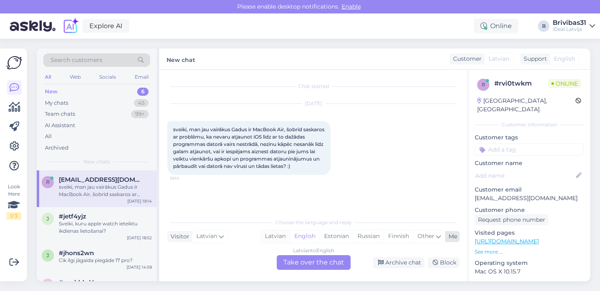
click at [270, 238] on div "Latvian" at bounding box center [275, 236] width 29 height 12
click at [292, 269] on div "Latvian to Latvian Take over the chat" at bounding box center [314, 262] width 74 height 15
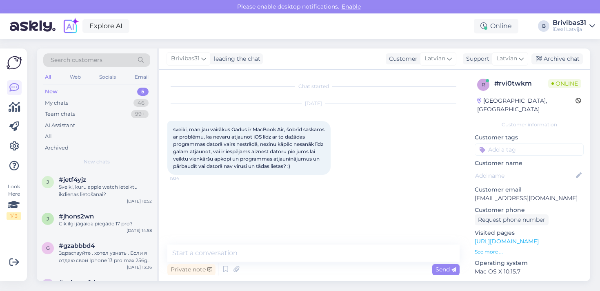
click at [295, 262] on div "Private note Send" at bounding box center [313, 269] width 292 height 15
click at [279, 257] on textarea at bounding box center [313, 253] width 292 height 17
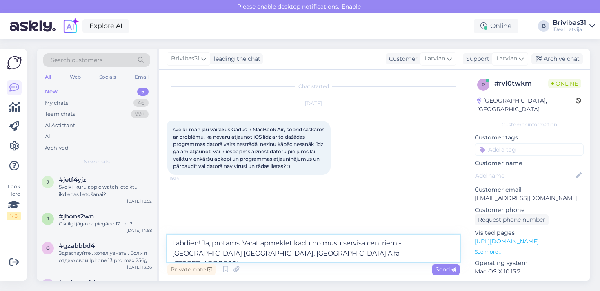
type textarea "Labdien! Jā, protams. Varat apmeklēt kādu no mūsu servisa centriem - [GEOGRAPHI…"
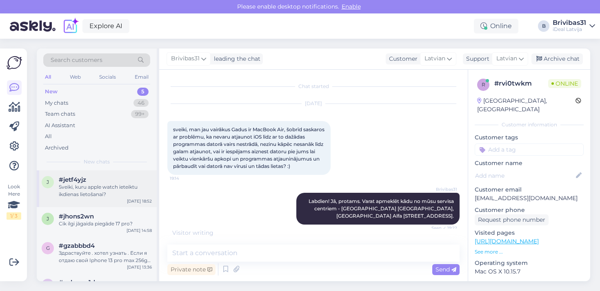
click at [90, 184] on div "Sveiki, kuru apple watch ieteiktu ikdienas lietošanai?" at bounding box center [105, 191] width 93 height 15
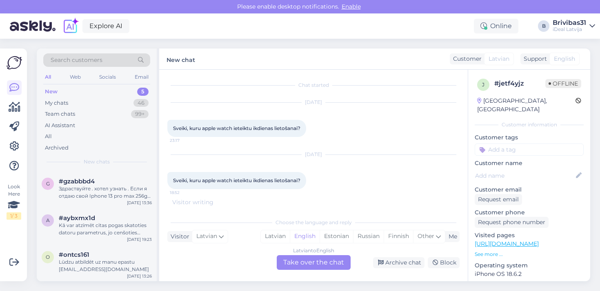
scroll to position [64, 0]
click at [90, 186] on div "Здраствуйте . хотел узнать . Если я отдаю свой Iphone 13 pro max 256gb. 72% Бат…" at bounding box center [105, 193] width 93 height 15
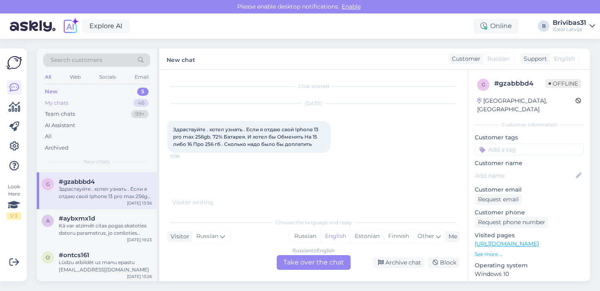
click at [64, 100] on div "My chats" at bounding box center [56, 103] width 23 height 8
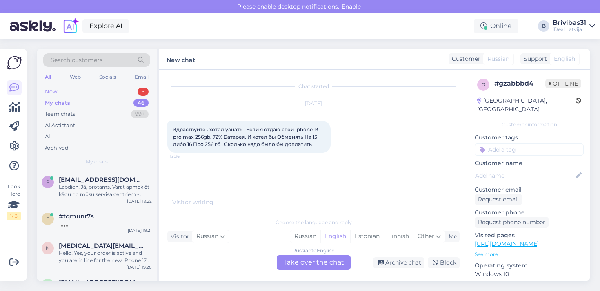
click at [82, 89] on div "New 5" at bounding box center [96, 91] width 107 height 11
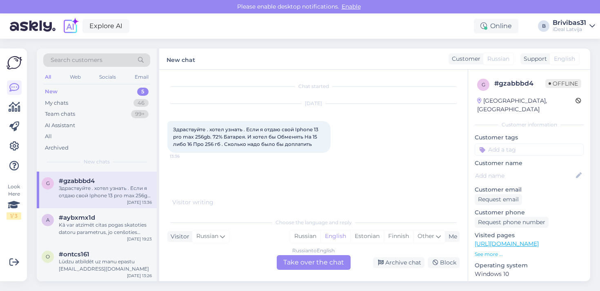
scroll to position [64, 0]
click at [88, 254] on span "#ontcs161" at bounding box center [74, 255] width 31 height 7
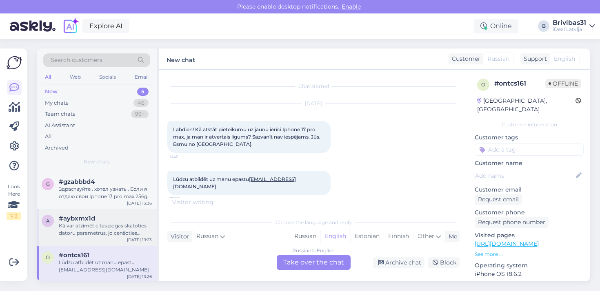
click at [138, 226] on div "Kā var atzīmēt citas pogas skatoties datoru parametrus, jo cenšoties nomainot G…" at bounding box center [105, 229] width 93 height 15
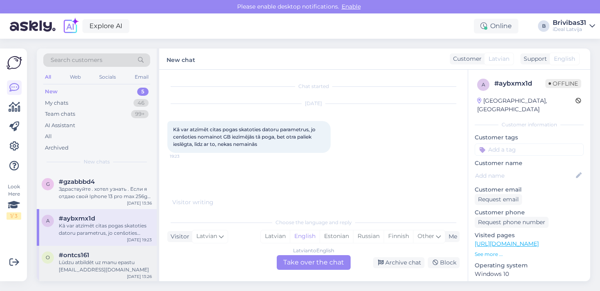
click at [106, 255] on div "#ontcs161" at bounding box center [105, 255] width 93 height 7
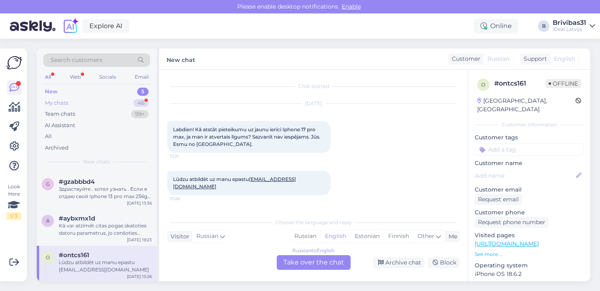
click at [146, 102] on div "46" at bounding box center [140, 103] width 15 height 8
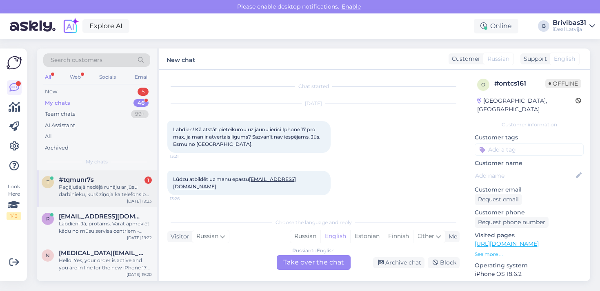
click at [120, 179] on div "#tqmunr7s 1" at bounding box center [105, 179] width 93 height 7
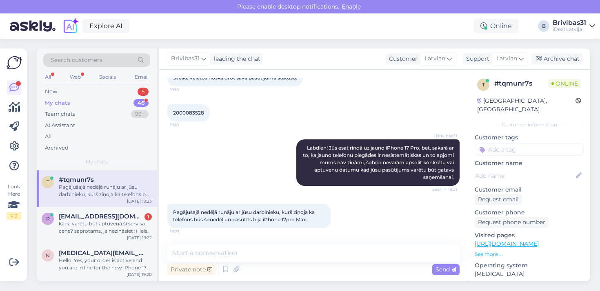
scroll to position [52, 0]
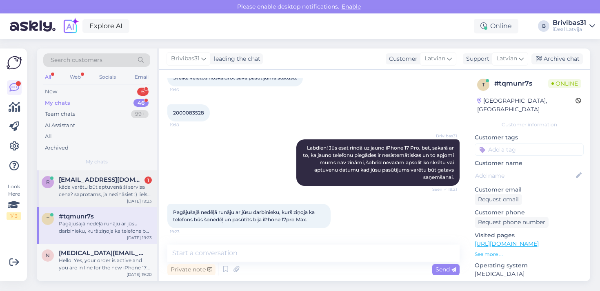
click at [97, 179] on span "[EMAIL_ADDRESS][DOMAIN_NAME]" at bounding box center [101, 179] width 85 height 7
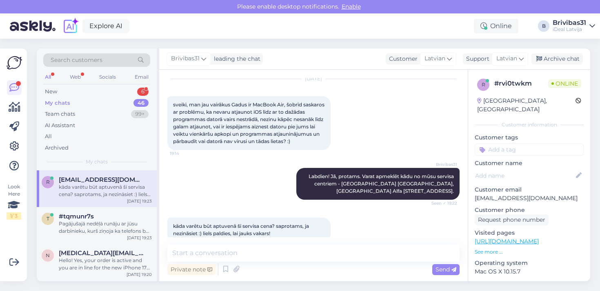
scroll to position [33, 0]
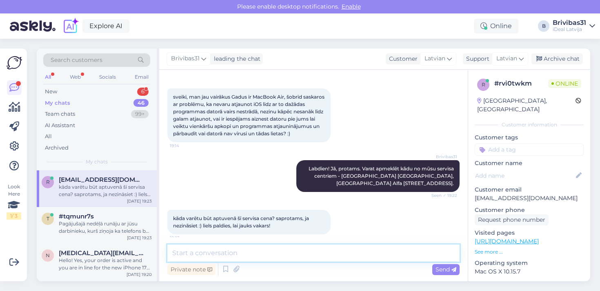
click at [220, 257] on textarea at bounding box center [313, 253] width 292 height 17
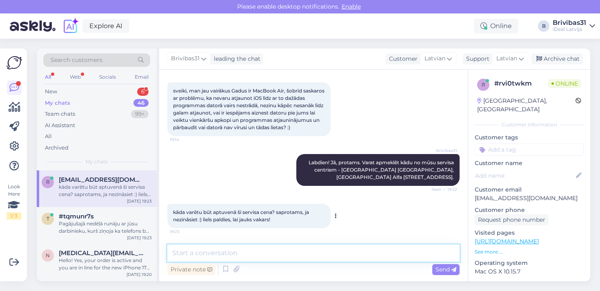
scroll to position [39, 0]
type textarea "Apkope maksā 35,- EUR."
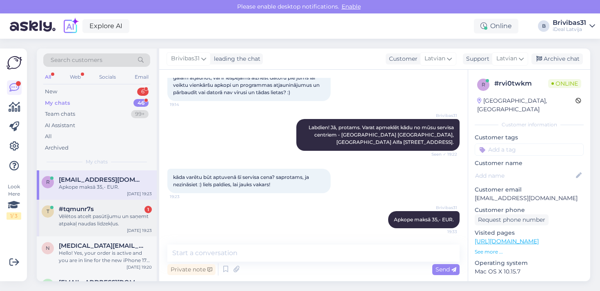
click at [142, 222] on div "Vēlētos atcelt pasūtījumu un saņemt atpakaļ naudas līdzekļus." at bounding box center [105, 220] width 93 height 15
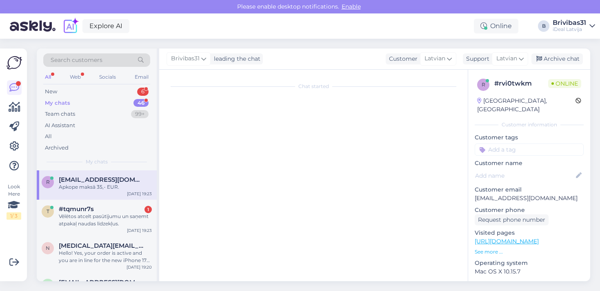
scroll to position [94, 0]
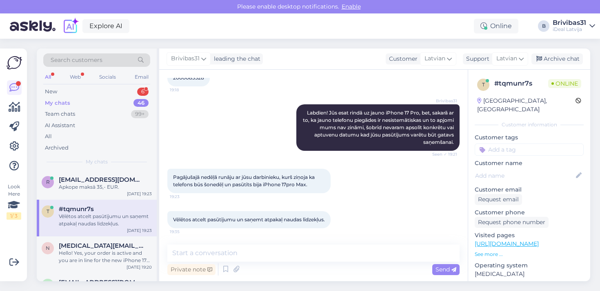
click at [215, 146] on div "Brivibas31 Labdien! Jūs esat rindā uz jauno iPhone 17 Pro, bet, sakarā ar to, k…" at bounding box center [313, 127] width 292 height 64
click at [296, 136] on div "Brivibas31 Labdien! Jūs esat rindā uz jauno iPhone 17 Pro, bet, sakarā ar to, k…" at bounding box center [377, 127] width 163 height 46
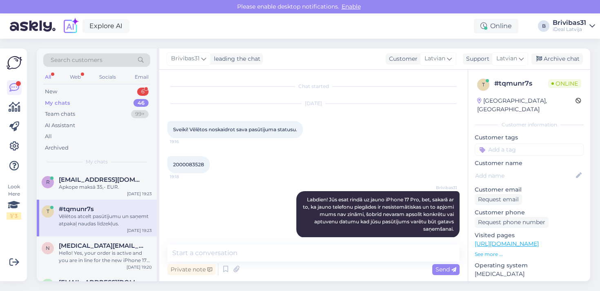
scroll to position [0, 0]
click at [191, 165] on span "2000083528" at bounding box center [188, 165] width 31 height 6
copy div "2000083528 19:18"
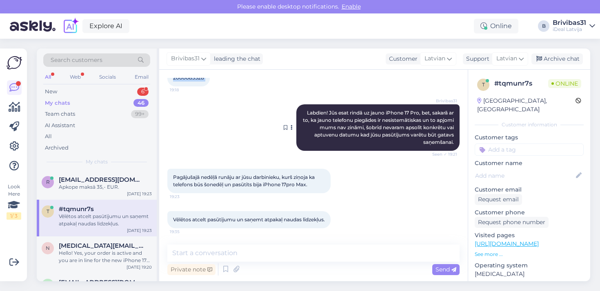
scroll to position [94, 0]
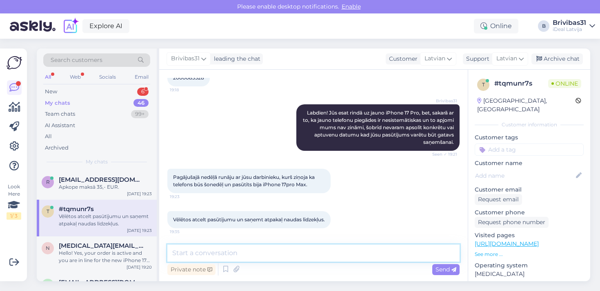
click at [239, 245] on textarea at bounding box center [313, 253] width 292 height 17
type textarea "A"
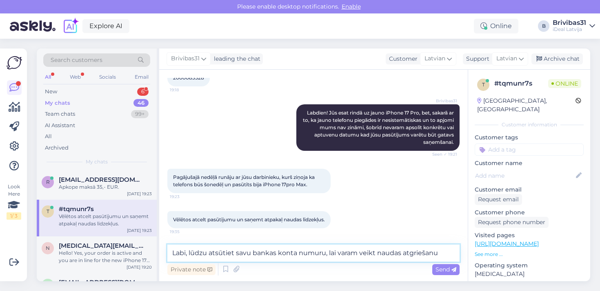
type textarea "Labi, lūdzu atsūtiet savu bankas konta numuru, lai varam veikt naudas atgriešan…"
click at [192, 254] on textarea "Labi, lūdzu atsūtiet savu bankas konta numuru, lai varam veikt naudas atgriešan…" at bounding box center [313, 253] width 292 height 17
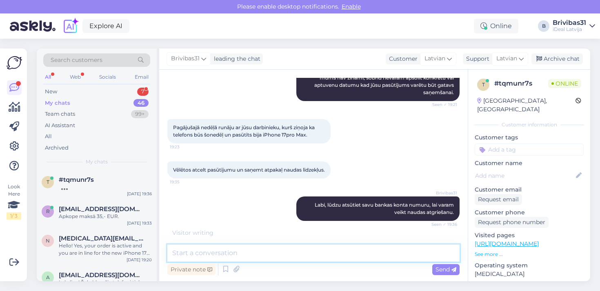
scroll to position [172, 0]
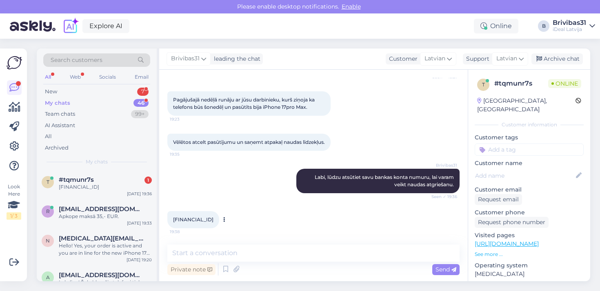
click at [204, 217] on span "[FINANCIAL_ID]" at bounding box center [193, 220] width 40 height 6
copy div "[FINANCIAL_ID] 19:38"
click at [215, 256] on textarea at bounding box center [313, 253] width 292 height 17
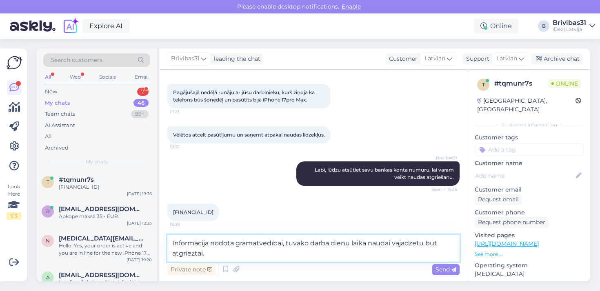
click at [367, 244] on textarea "Informācija nodota grāmatvedībai, tuvāko darba dienu laikā naudai vajadzētu būt…" at bounding box center [313, 248] width 292 height 27
type textarea "Informācija nodota grāmatvedībai, tuvāko darba dienu laikā, naudai vajadzētu bū…"
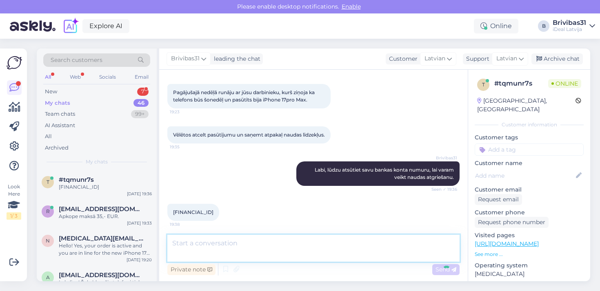
scroll to position [214, 0]
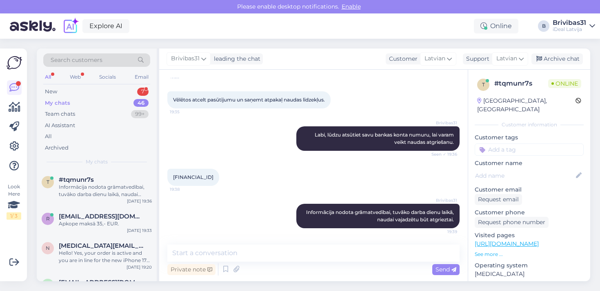
click at [114, 102] on div "My chats 46" at bounding box center [96, 102] width 107 height 11
click at [113, 93] on div "New 7" at bounding box center [96, 91] width 107 height 11
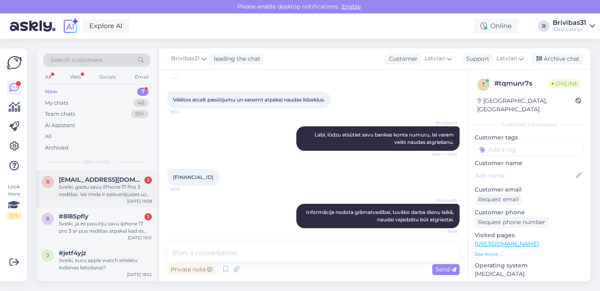
click at [98, 193] on div "Sveiki, gaidu savu iPhone 17 Pro 3 nedēļas. Vai rinda ir pakustējusies uz priek…" at bounding box center [105, 191] width 93 height 15
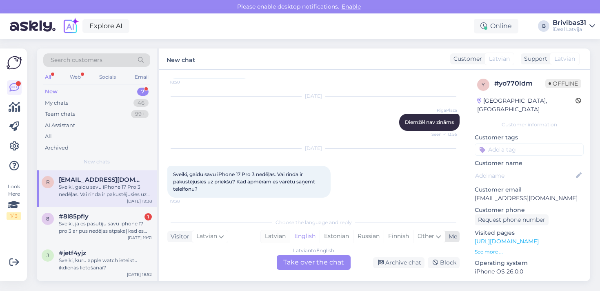
scroll to position [584, 0]
click at [264, 241] on div "Latvian" at bounding box center [275, 236] width 29 height 12
click at [293, 258] on div "Latvian to Latvian Take over the chat" at bounding box center [314, 262] width 74 height 15
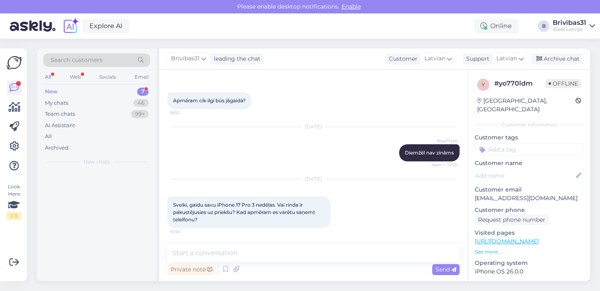
scroll to position [554, 0]
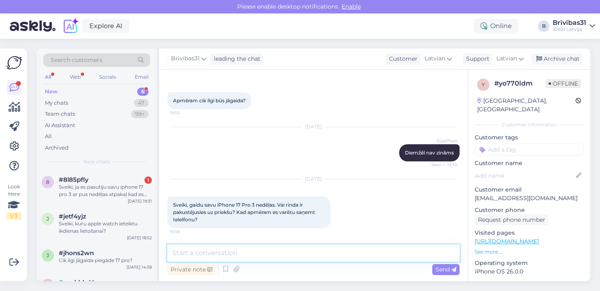
click at [289, 257] on textarea at bounding box center [313, 253] width 292 height 17
type textarea "Labdien! Kāds ir jūsu pasūtījuma numurs?>"
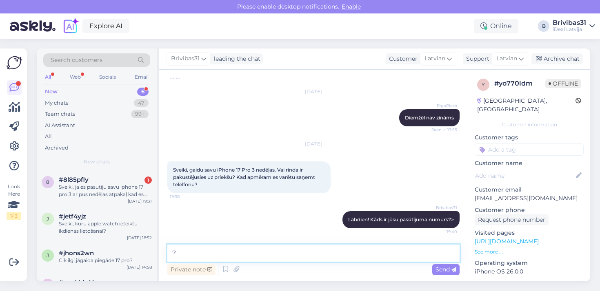
type textarea "?*"
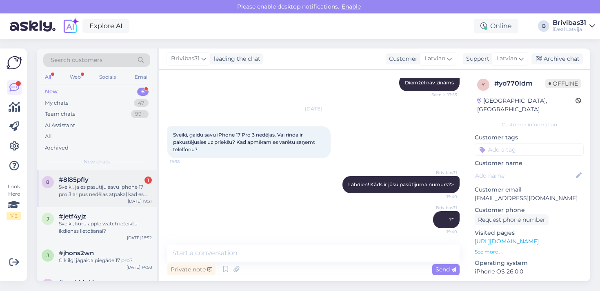
click at [95, 196] on div "Sveiki, ja es pasutīju savu iphone 17 pro 3 ar pus nedēļas atpakaļ kad es viņu …" at bounding box center [105, 191] width 93 height 15
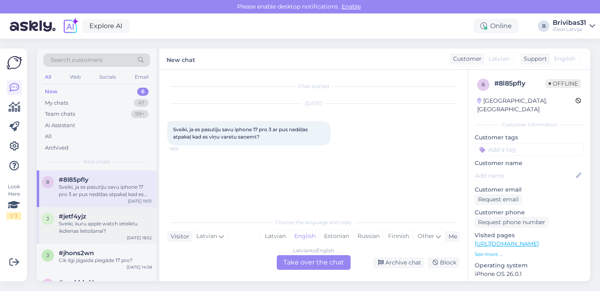
click at [120, 214] on div "#jetf4yjz" at bounding box center [105, 216] width 93 height 7
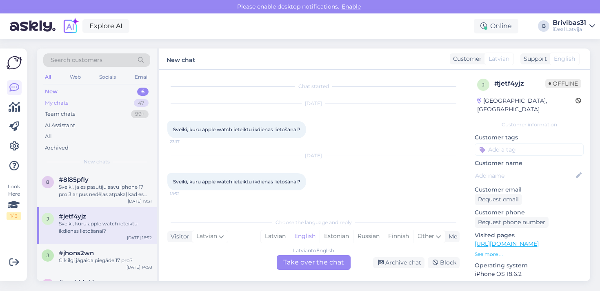
click at [93, 106] on div "My chats 47" at bounding box center [96, 102] width 107 height 11
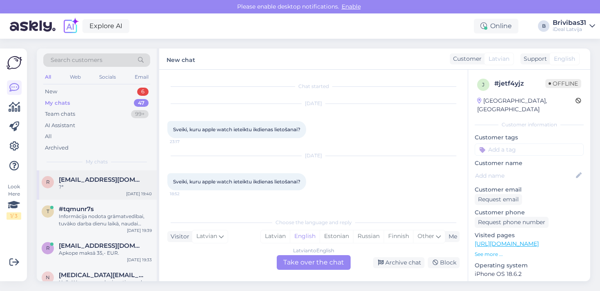
click at [89, 177] on span "[EMAIL_ADDRESS][DOMAIN_NAME]" at bounding box center [101, 179] width 85 height 7
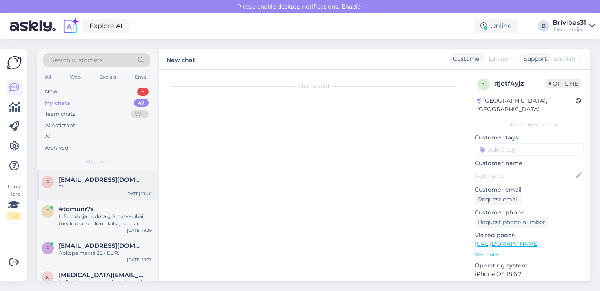
scroll to position [624, 0]
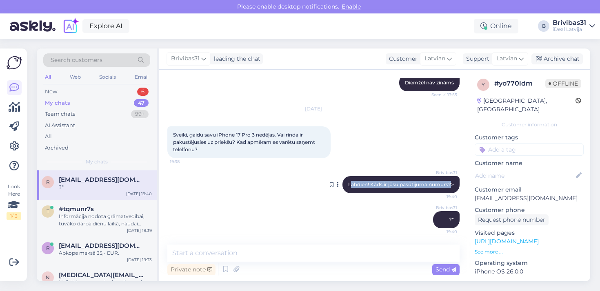
drag, startPoint x: 348, startPoint y: 184, endPoint x: 451, endPoint y: 185, distance: 102.8
click at [451, 185] on span "Labdien! Kāds ir jūsu pasūtījuma numurs?>" at bounding box center [401, 185] width 106 height 6
copy span "abdien! Kāds ir jūsu pasūtījuma numurs?"
click at [58, 87] on div "New 6" at bounding box center [96, 91] width 107 height 11
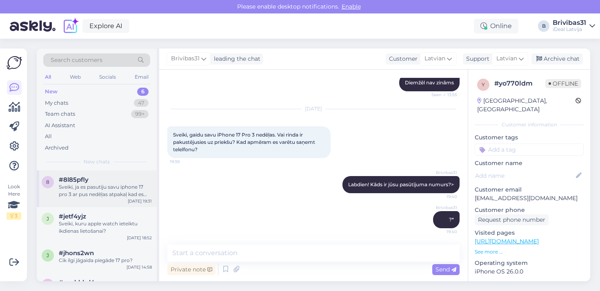
click at [86, 175] on div "8 #8l85pfly Sveiki, ja es pasutīju savu iphone 17 pro 3 ar pus nedēļas atpakaļ …" at bounding box center [97, 188] width 120 height 37
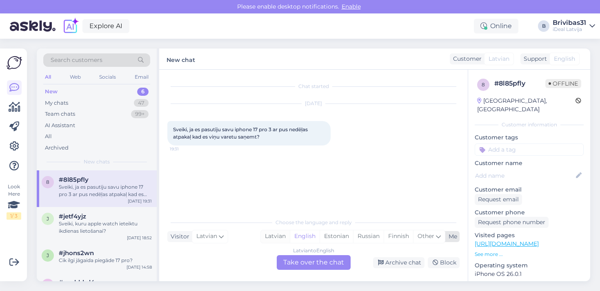
drag, startPoint x: 266, startPoint y: 236, endPoint x: 270, endPoint y: 239, distance: 4.8
click at [266, 236] on div "Latvian" at bounding box center [275, 236] width 29 height 12
click at [294, 262] on div "Latvian to Latvian Take over the chat" at bounding box center [314, 262] width 74 height 15
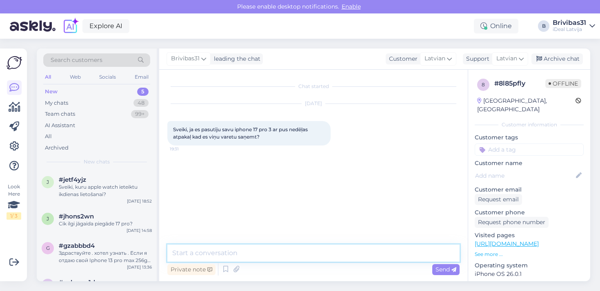
click at [236, 251] on textarea at bounding box center [313, 253] width 292 height 17
paste textarea "abdien! Kāds ir jūsu pasūtījuma numurs?"
click at [175, 251] on textarea "abdien! Kāds ir jūsu pasūtījuma numurs?" at bounding box center [313, 253] width 292 height 17
type textarea "Labdien! Kāds ir jūsu pasūtījuma numurs?"
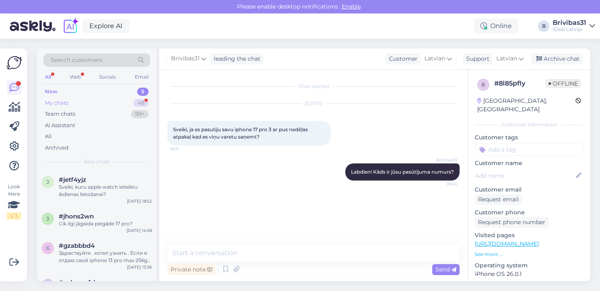
click at [96, 99] on div "My chats 48" at bounding box center [96, 102] width 107 height 11
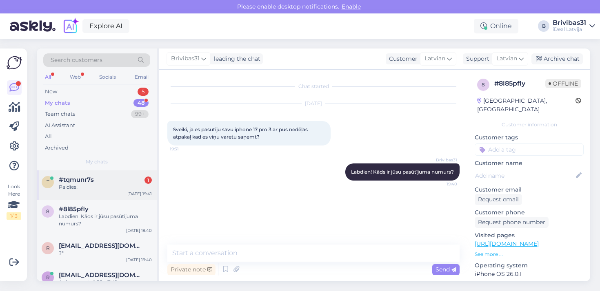
click at [96, 184] on div "Paldies!" at bounding box center [105, 187] width 93 height 7
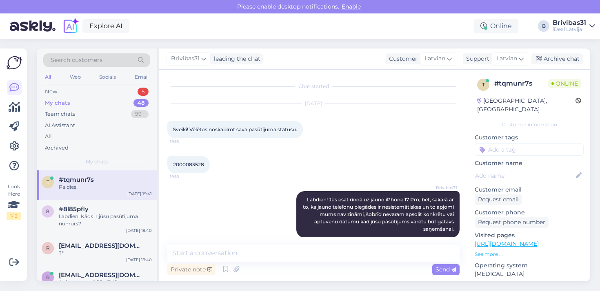
scroll to position [249, 0]
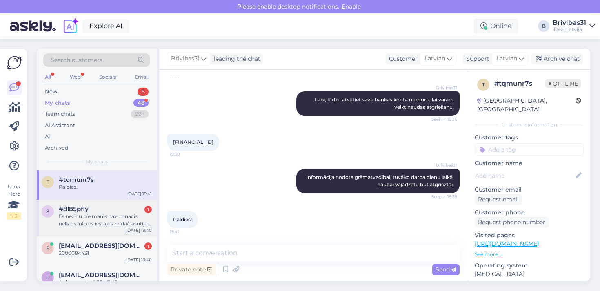
click at [87, 221] on div "Es nezinu pie manis nav nonacis nekads info es iestajos rinda/pasutiju to TC Sp…" at bounding box center [105, 220] width 93 height 15
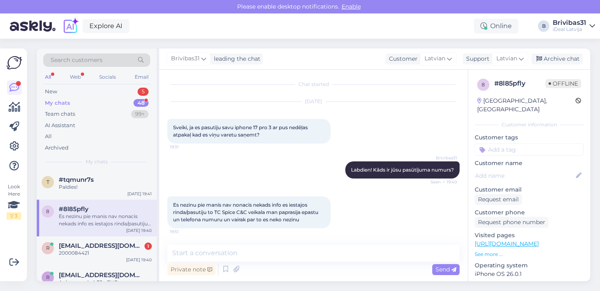
scroll to position [2, 0]
click at [247, 257] on textarea at bounding box center [313, 253] width 292 height 17
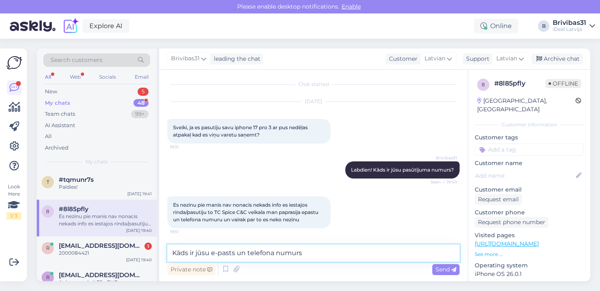
type textarea "Kāds ir jūsu e-pasts un telefona numurs?"
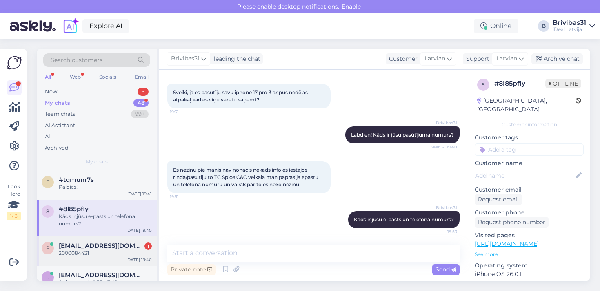
click at [105, 241] on div "r [EMAIL_ADDRESS][DOMAIN_NAME] 1 2000084421 [DATE] 19:40" at bounding box center [97, 251] width 120 height 29
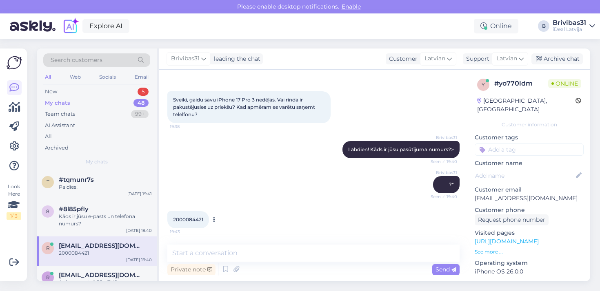
click at [190, 217] on span "2000084421" at bounding box center [188, 220] width 30 height 6
copy div "2000084421 19:43"
click at [215, 255] on textarea at bounding box center [313, 253] width 292 height 17
type textarea "Šie"
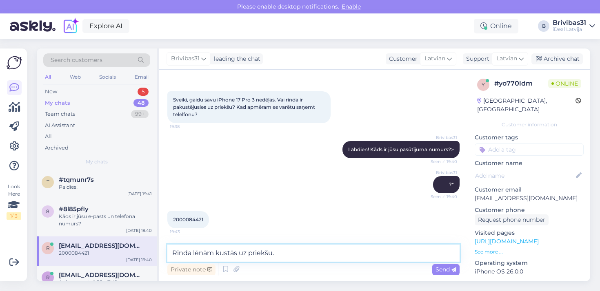
click at [200, 252] on textarea "Rinda lēnām kustās uz priekšu." at bounding box center [313, 253] width 292 height 17
click at [197, 257] on textarea "Rinda ir kustās uz priekšu." at bounding box center [313, 253] width 292 height 17
click at [210, 250] on textarea "Rinda ir kustās uz priekšu." at bounding box center [313, 253] width 292 height 17
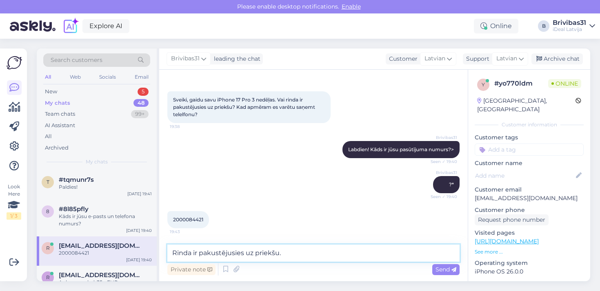
click at [310, 255] on textarea "Rinda ir pakustējusies uz priekšu." at bounding box center [313, 253] width 292 height 17
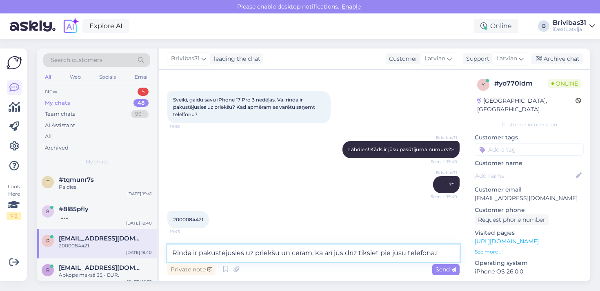
type textarea "Rinda ir pakustējusies uz priekšu un ceram, ka arī jūs drīz tiksiet pie jūsu te…"
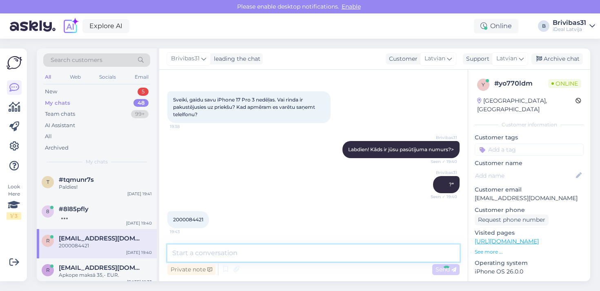
scroll to position [701, 0]
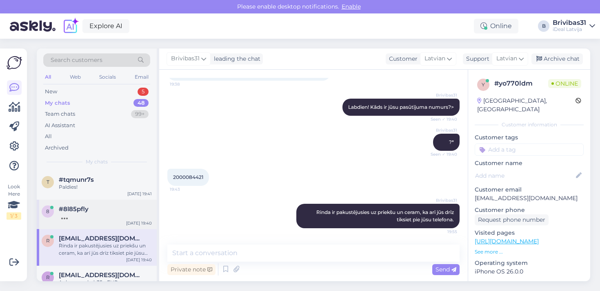
click at [93, 213] on div at bounding box center [105, 216] width 93 height 7
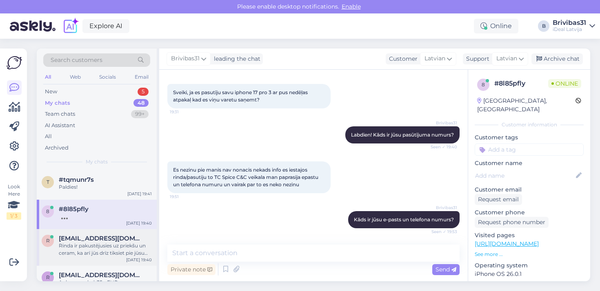
click at [125, 248] on div "Rinda ir pakustējusies uz priekšu un ceram, ka arī jūs drīz tiksiet pie jūsu te…" at bounding box center [105, 249] width 93 height 15
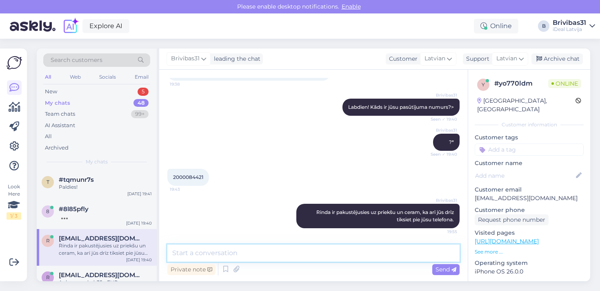
click at [226, 247] on textarea at bounding box center [313, 253] width 292 height 17
type textarea "s"
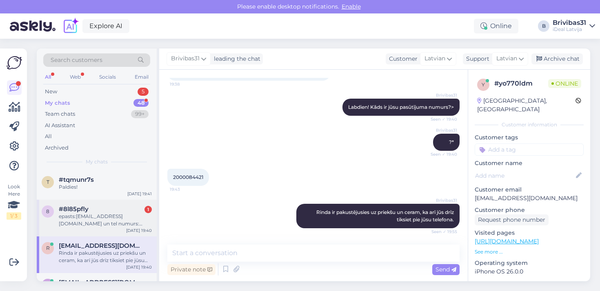
click at [138, 225] on div "epasts:[EMAIL_ADDRESS][DOMAIN_NAME] un tel numurs: [PHONE_NUMBER]" at bounding box center [105, 220] width 93 height 15
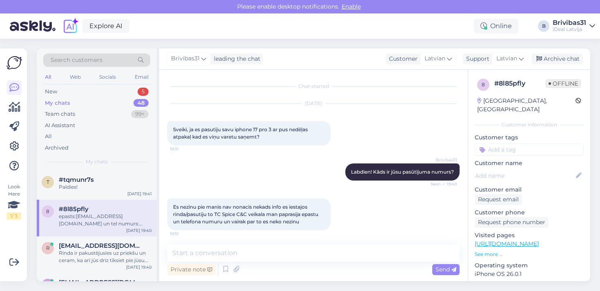
scroll to position [72, 0]
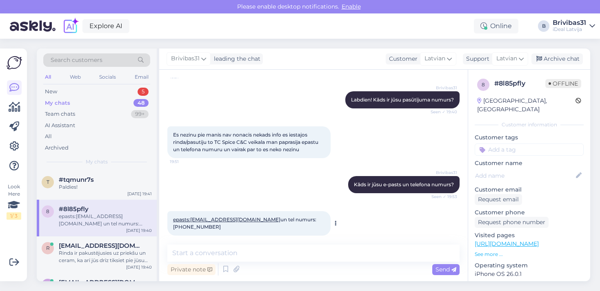
click at [314, 220] on span "epasts:[EMAIL_ADDRESS][DOMAIN_NAME] un tel numurs: [PHONE_NUMBER]" at bounding box center [245, 223] width 144 height 13
copy div "23118511 19:55"
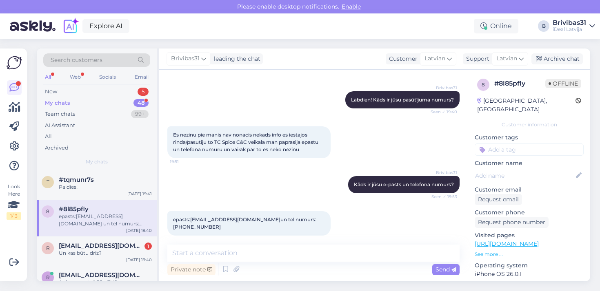
click at [300, 244] on div "Chat started [DATE] Sveiki, ja es pasutīju savu iphone 17 pro 3 ar pus nedēļas …" at bounding box center [313, 176] width 308 height 212
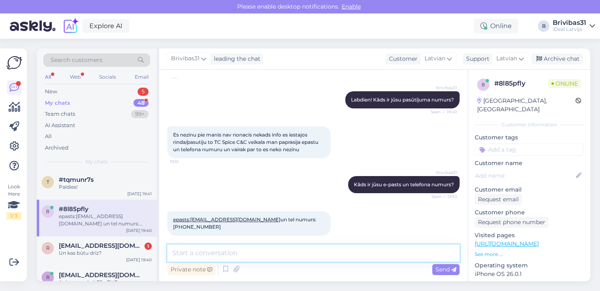
click at [252, 252] on textarea at bounding box center [313, 253] width 292 height 17
paste textarea "266009"
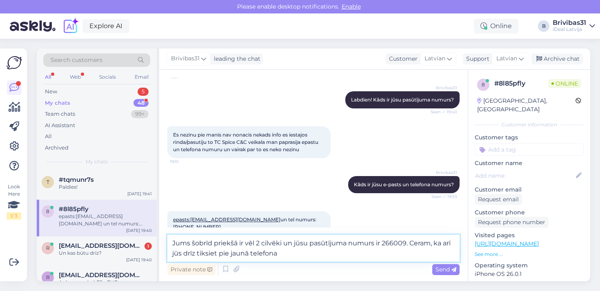
type textarea "Jums šobrīd priekšā ir vēl 2 cilvēki un jūsu pasūtījuma numurs ir 266009. [PERS…"
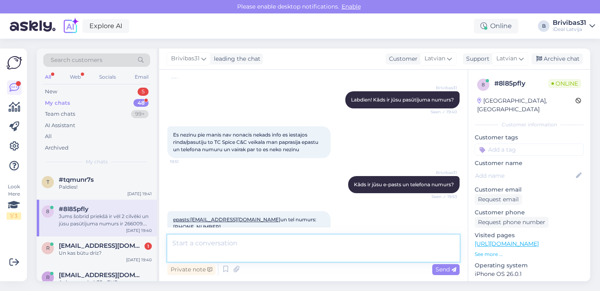
scroll to position [122, 0]
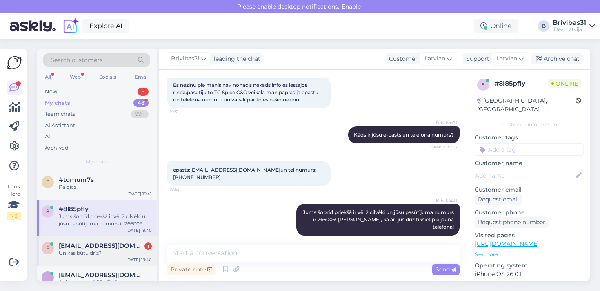
click at [122, 242] on span "[EMAIL_ADDRESS][DOMAIN_NAME]" at bounding box center [101, 245] width 85 height 7
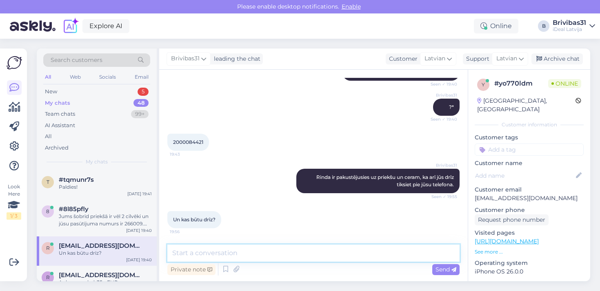
click at [223, 250] on textarea at bounding box center [313, 253] width 292 height 17
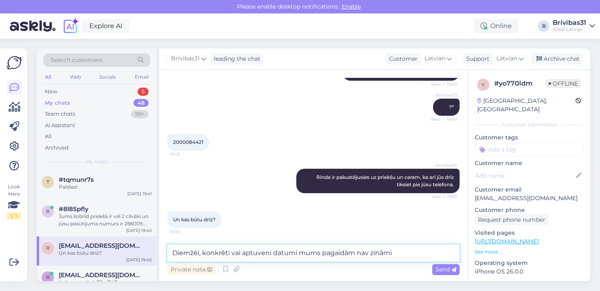
type textarea "Diemžēl, konkrēti vai aptuveni datumi mums pagaidām nav zināmi."
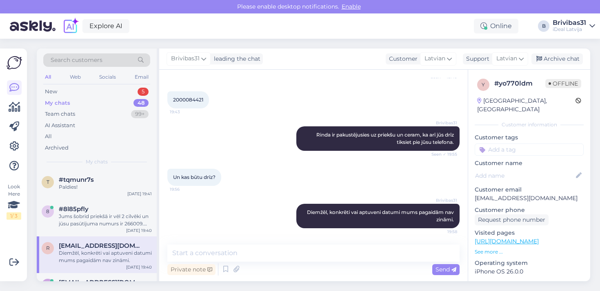
scroll to position [779, 0]
click at [130, 177] on div "#tqmunr7s" at bounding box center [105, 179] width 93 height 7
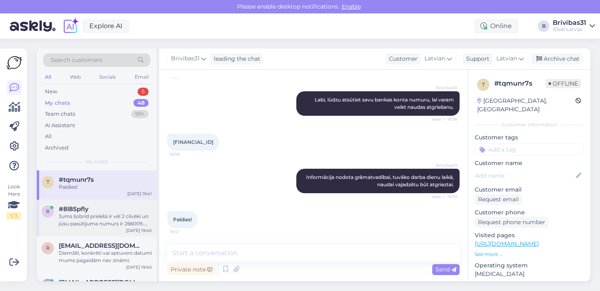
click at [112, 215] on div "Jums šobrīd priekšā ir vēl 2 cilvēki un jūsu pasūtījuma numurs ir 266009. [PERS…" at bounding box center [105, 220] width 93 height 15
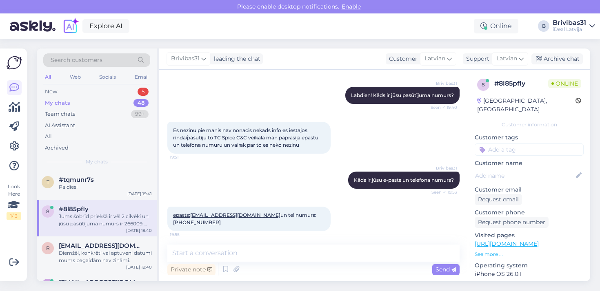
scroll to position [112, 0]
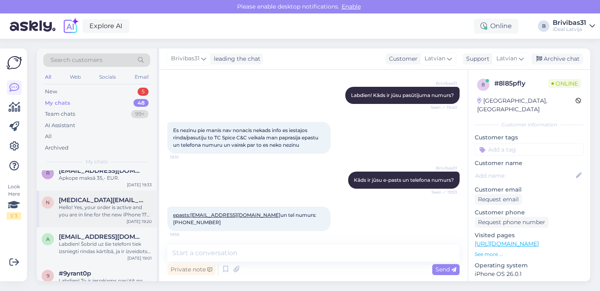
click at [112, 215] on div "Hello! Yes, your order is active and you are in line for the new iPhone 17 Pro.…" at bounding box center [105, 211] width 93 height 15
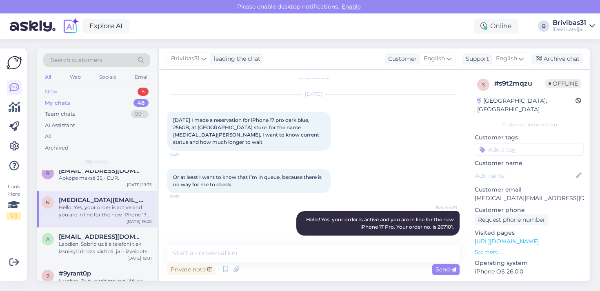
click at [129, 94] on div "New 5" at bounding box center [96, 91] width 107 height 11
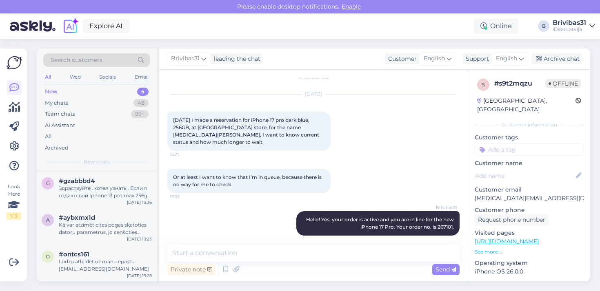
scroll to position [64, 0]
click at [67, 101] on div "My chats" at bounding box center [56, 103] width 23 height 8
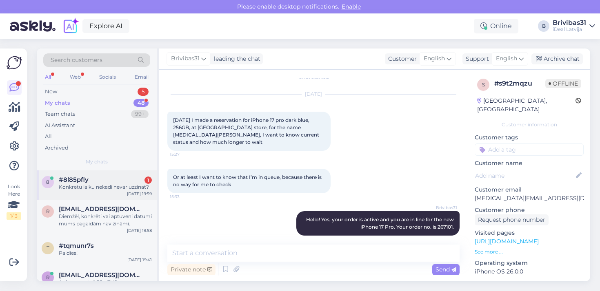
click at [90, 184] on div "Konkretu laiku nekadi nevar uzzinat?" at bounding box center [105, 187] width 93 height 7
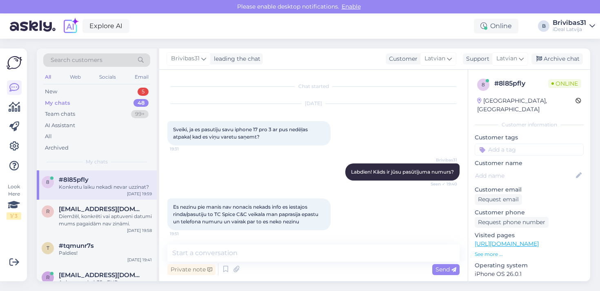
scroll to position [157, 0]
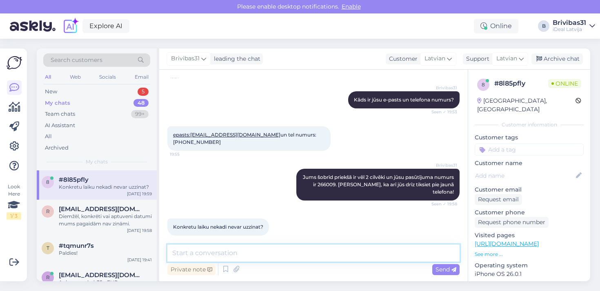
click at [261, 250] on textarea at bounding box center [313, 253] width 292 height 17
drag, startPoint x: 261, startPoint y: 250, endPoint x: 246, endPoint y: 250, distance: 14.3
click at [246, 250] on textarea at bounding box center [313, 253] width 292 height 17
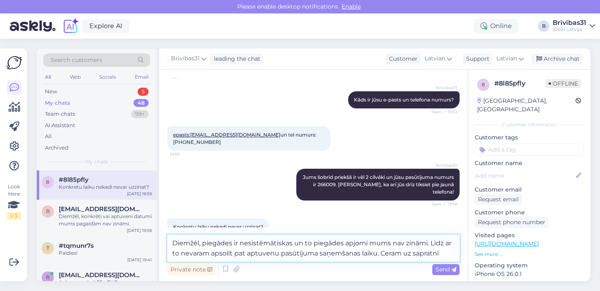
type textarea "Diemžēl, piegādes ir nesistēmātiskas un to piegādes apjomi mums nav zināmi. Līd…"
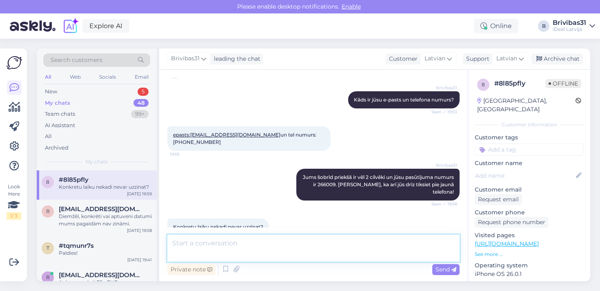
scroll to position [207, 0]
